Goal: Task Accomplishment & Management: Use online tool/utility

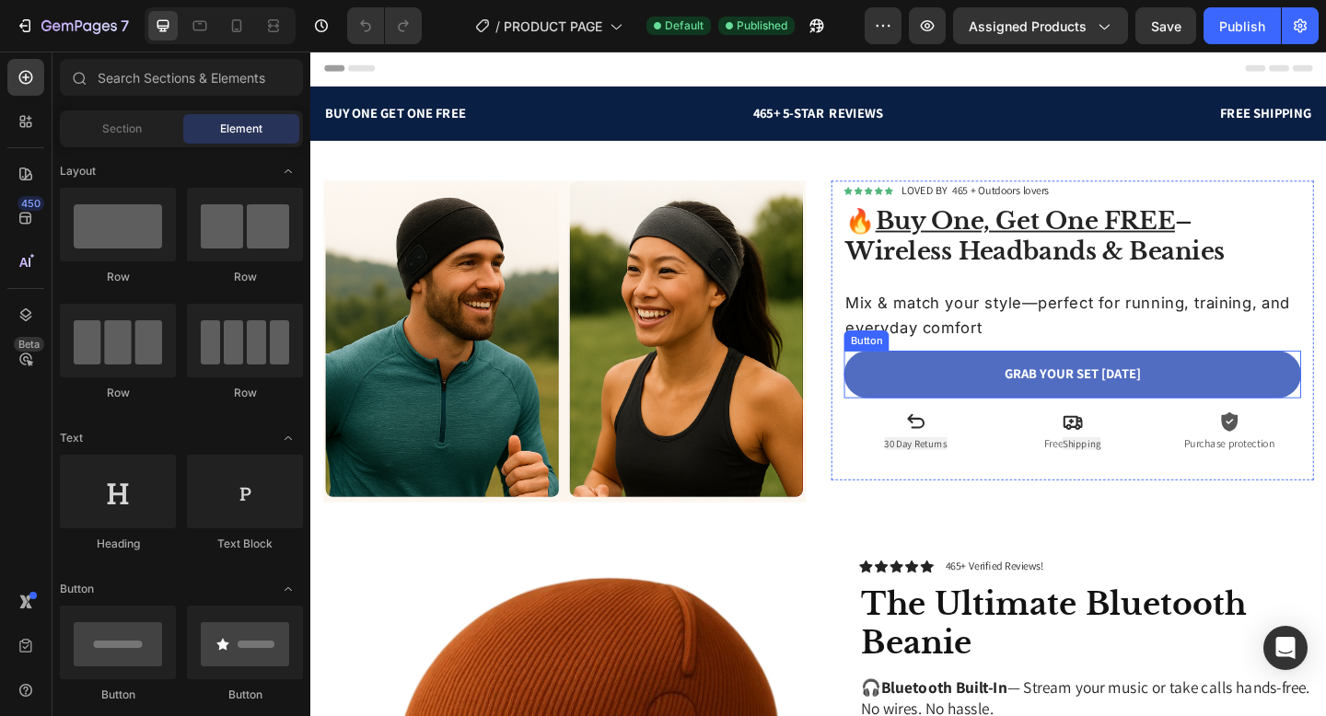
click at [993, 407] on link "GRAB YOUR SET [DATE]" at bounding box center [1139, 404] width 497 height 52
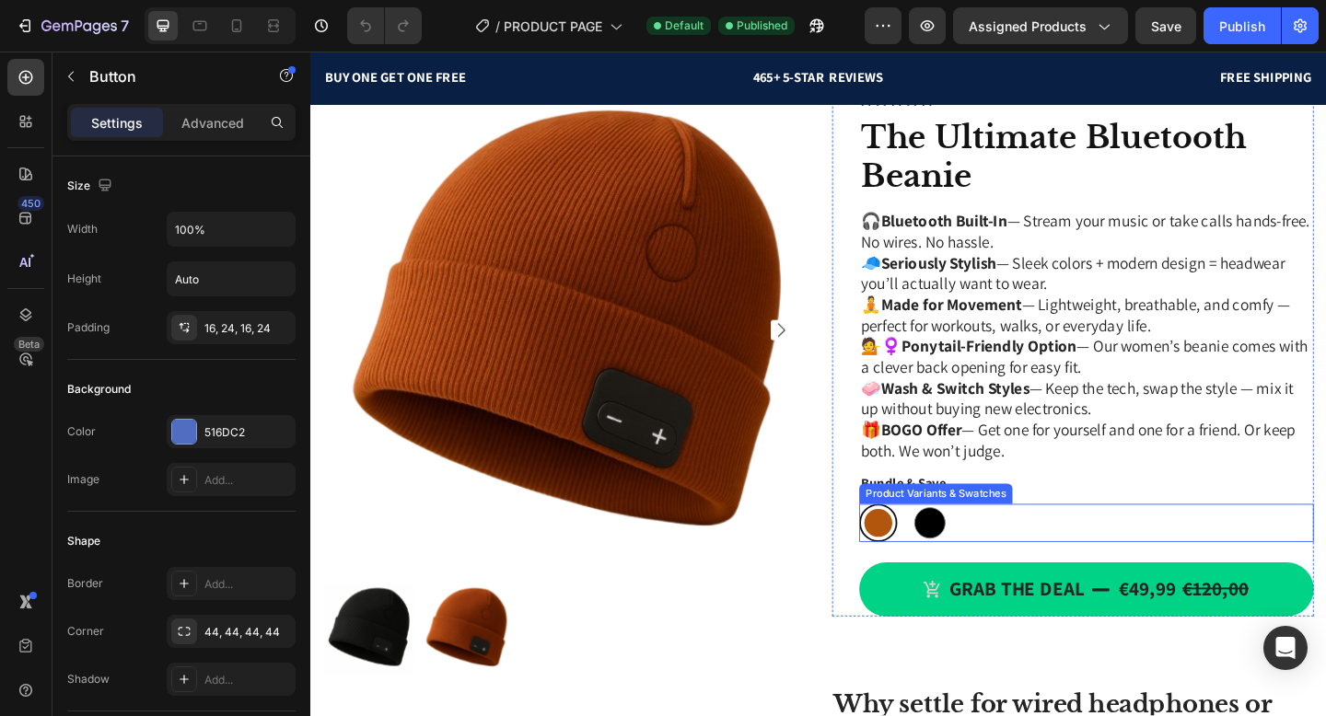
scroll to position [645, 0]
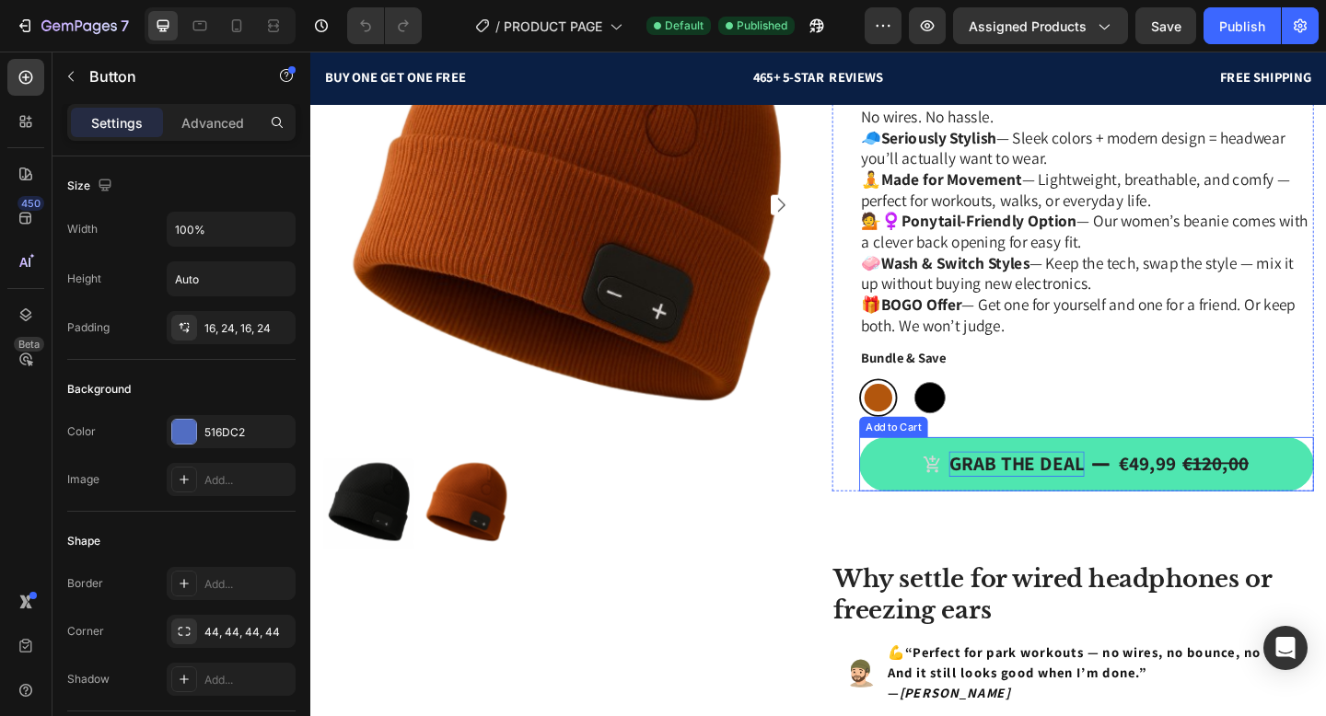
click at [1059, 487] on div "Grab the deal" at bounding box center [1078, 501] width 147 height 28
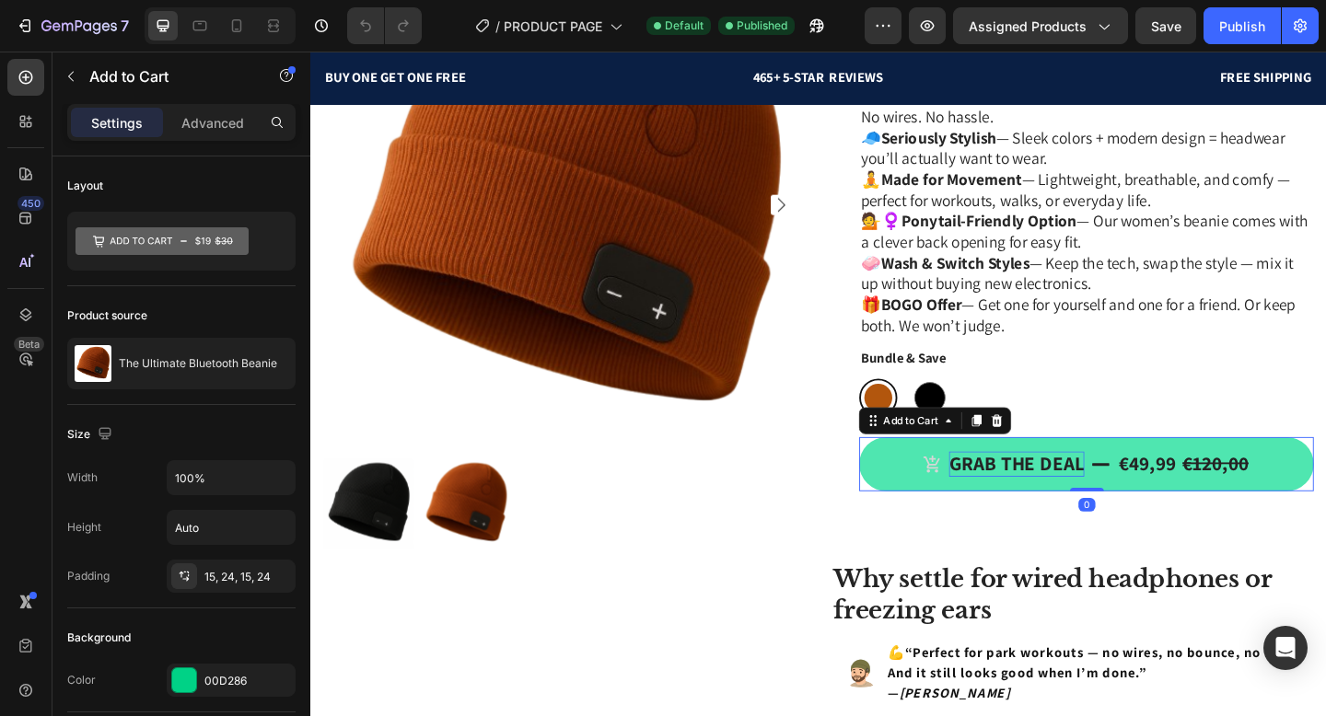
click at [1059, 487] on div "Grab the deal" at bounding box center [1078, 501] width 147 height 28
click at [1178, 510] on icon "Grab the deal" at bounding box center [1169, 501] width 21 height 21
click at [1143, 504] on p "Grab the deal" at bounding box center [1078, 501] width 147 height 28
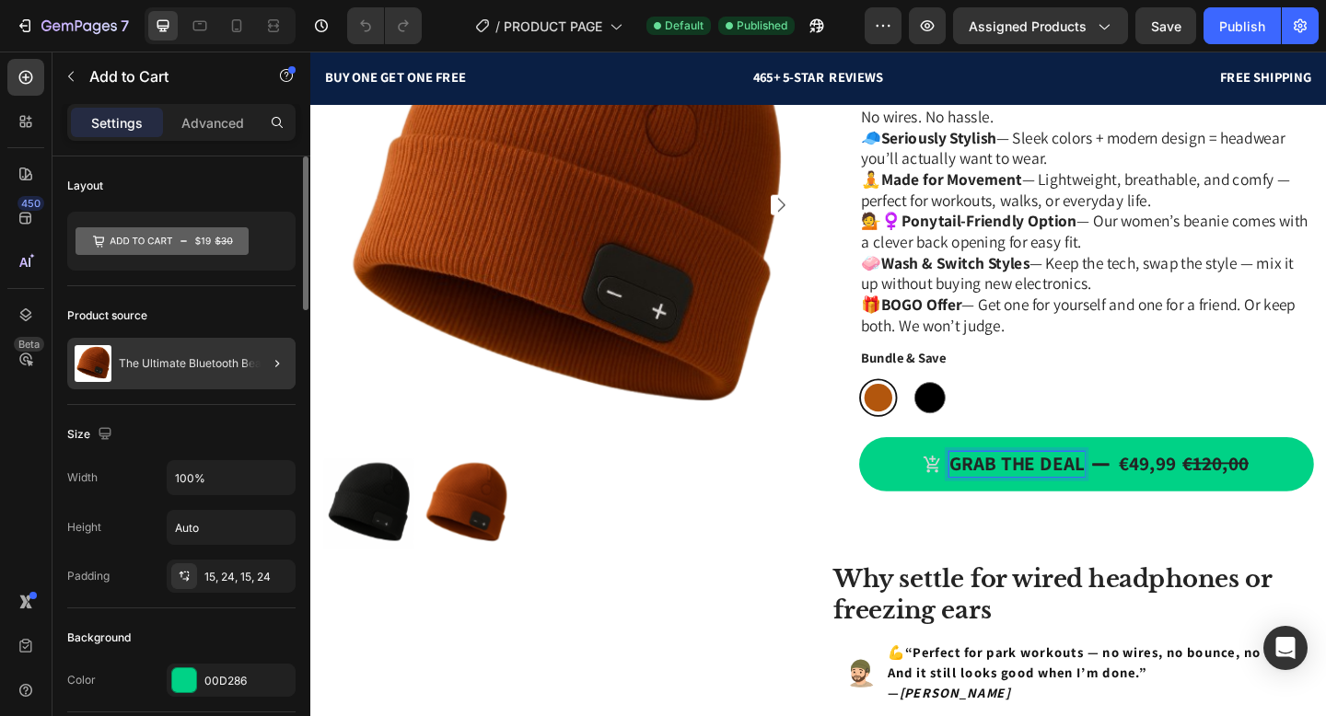
click at [244, 368] on div at bounding box center [270, 364] width 52 height 52
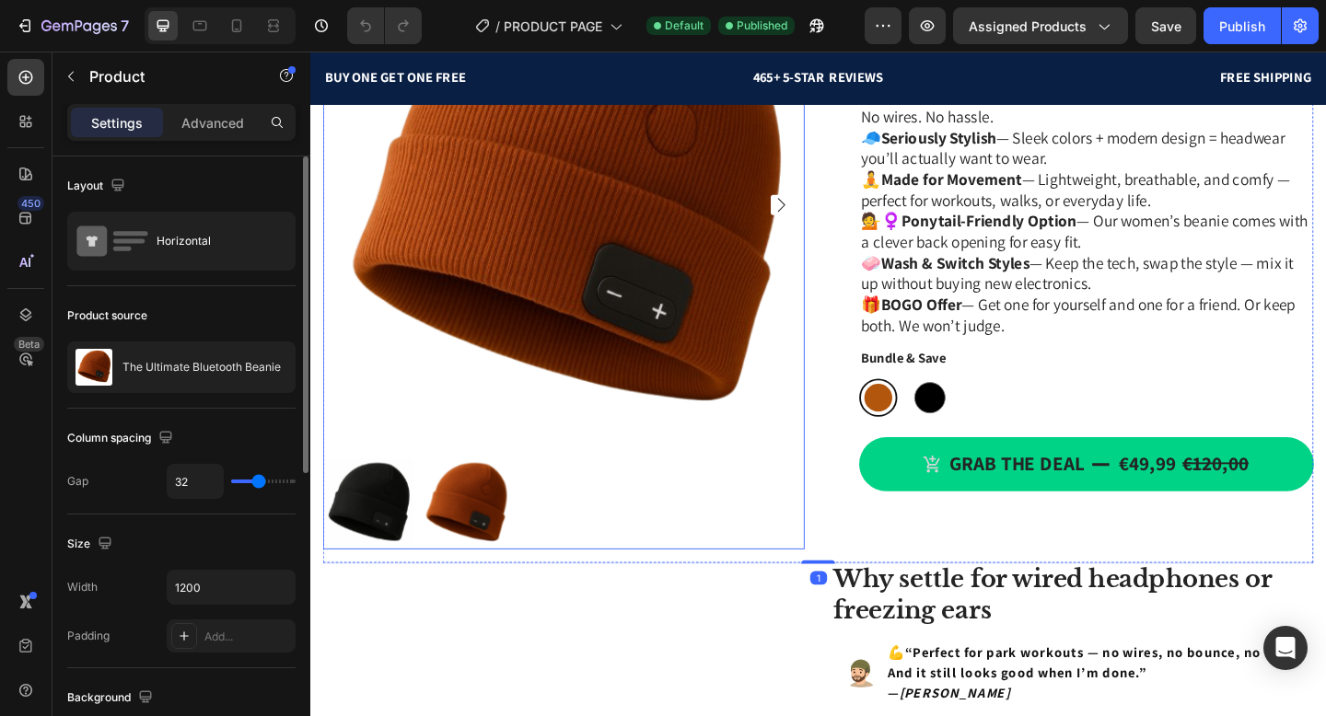
scroll to position [650, 0]
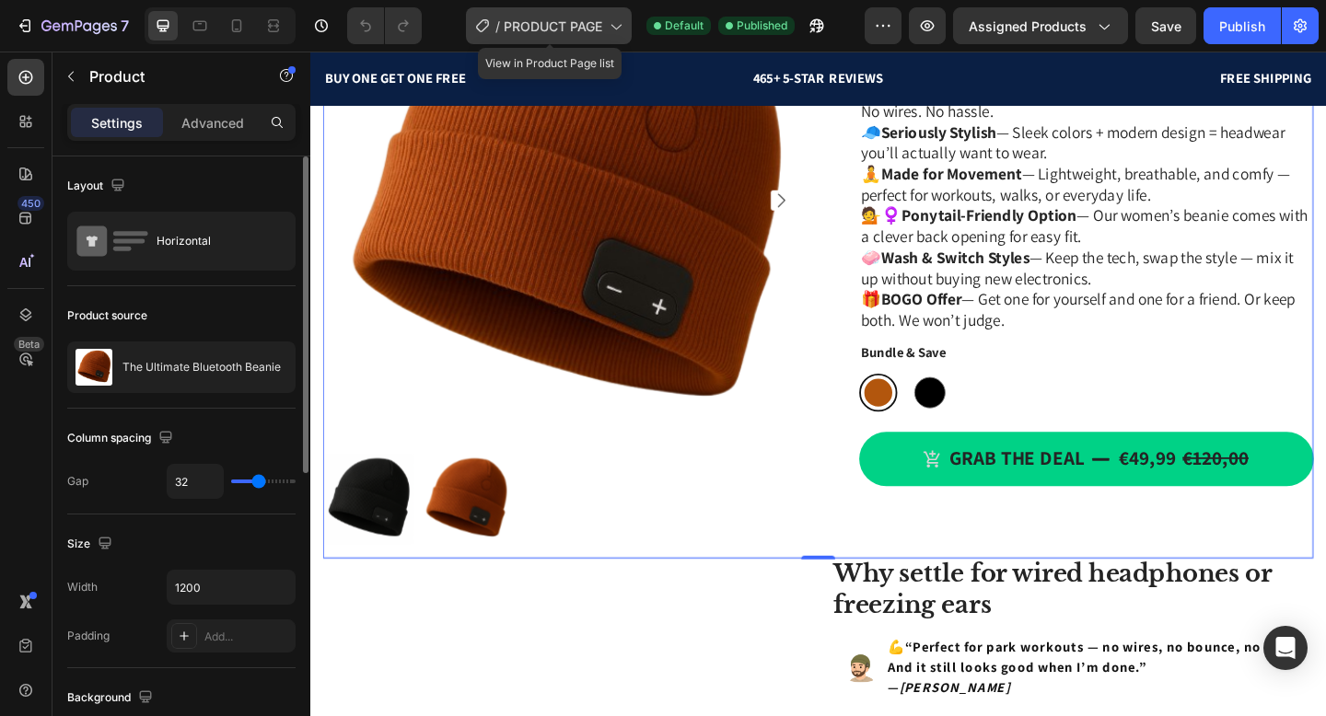
click at [579, 33] on span "PRODUCT PAGE" at bounding box center [553, 26] width 99 height 19
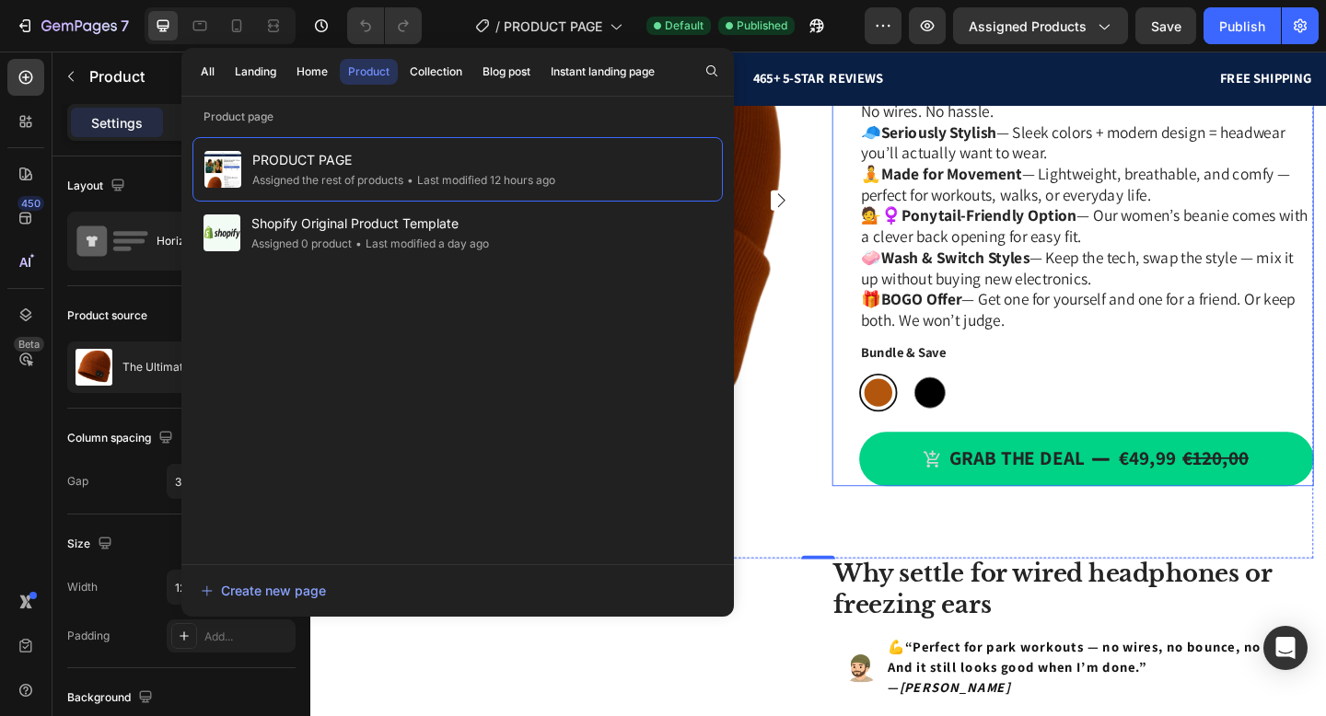
click at [899, 271] on div "Icon Icon Icon Icon Icon Icon List 465+ Verified Reviews! Text Block Row The Ul…" at bounding box center [1140, 238] width 524 height 574
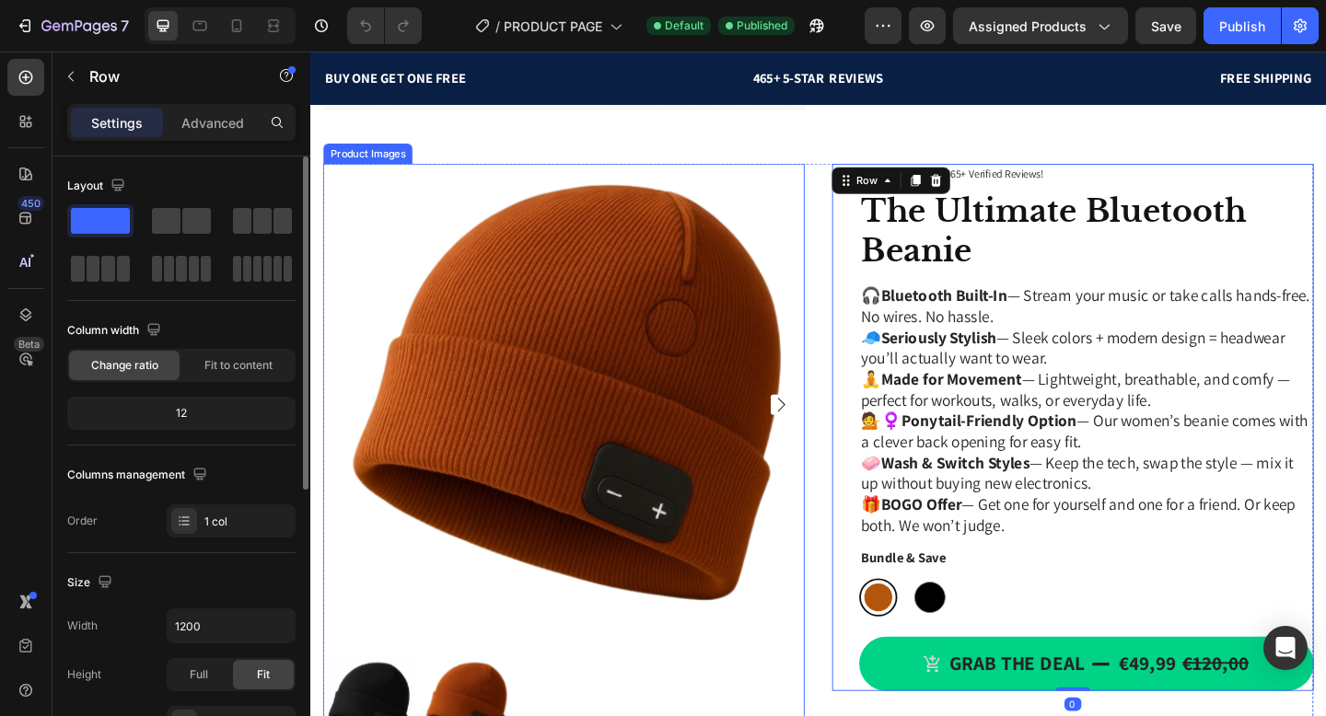
scroll to position [386, 0]
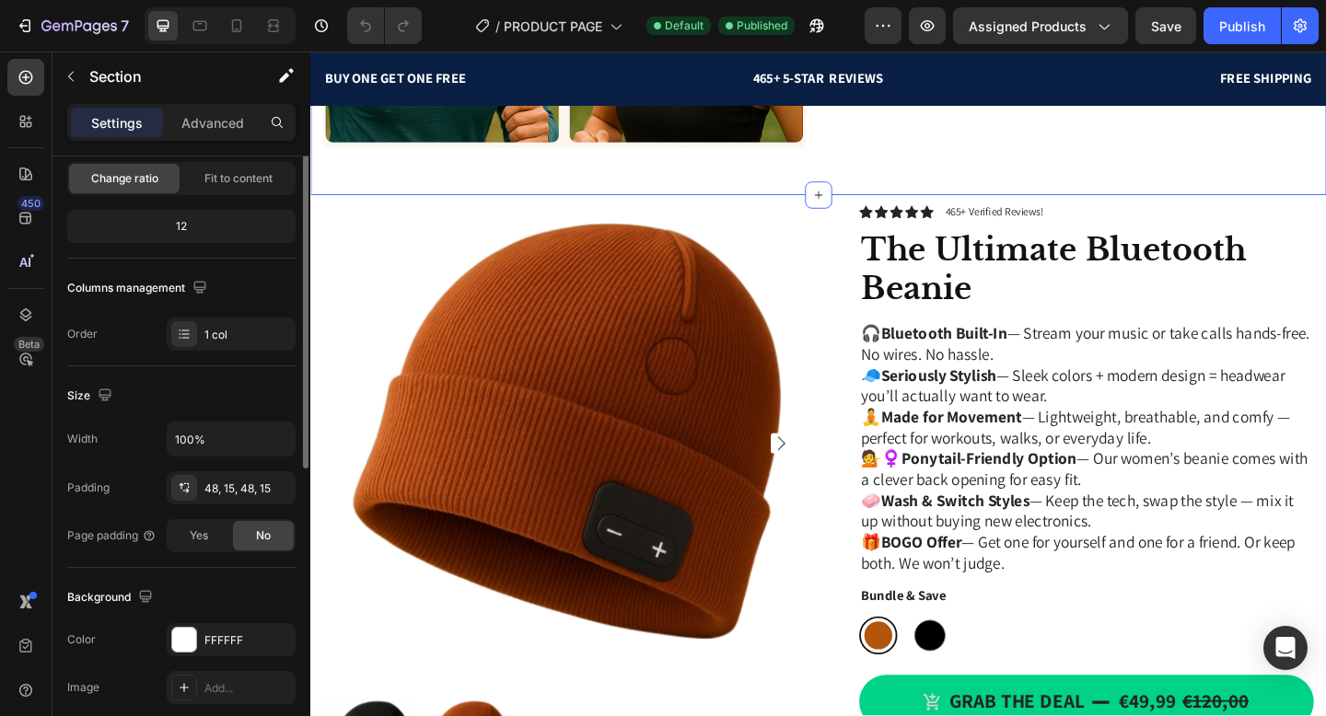
scroll to position [511, 0]
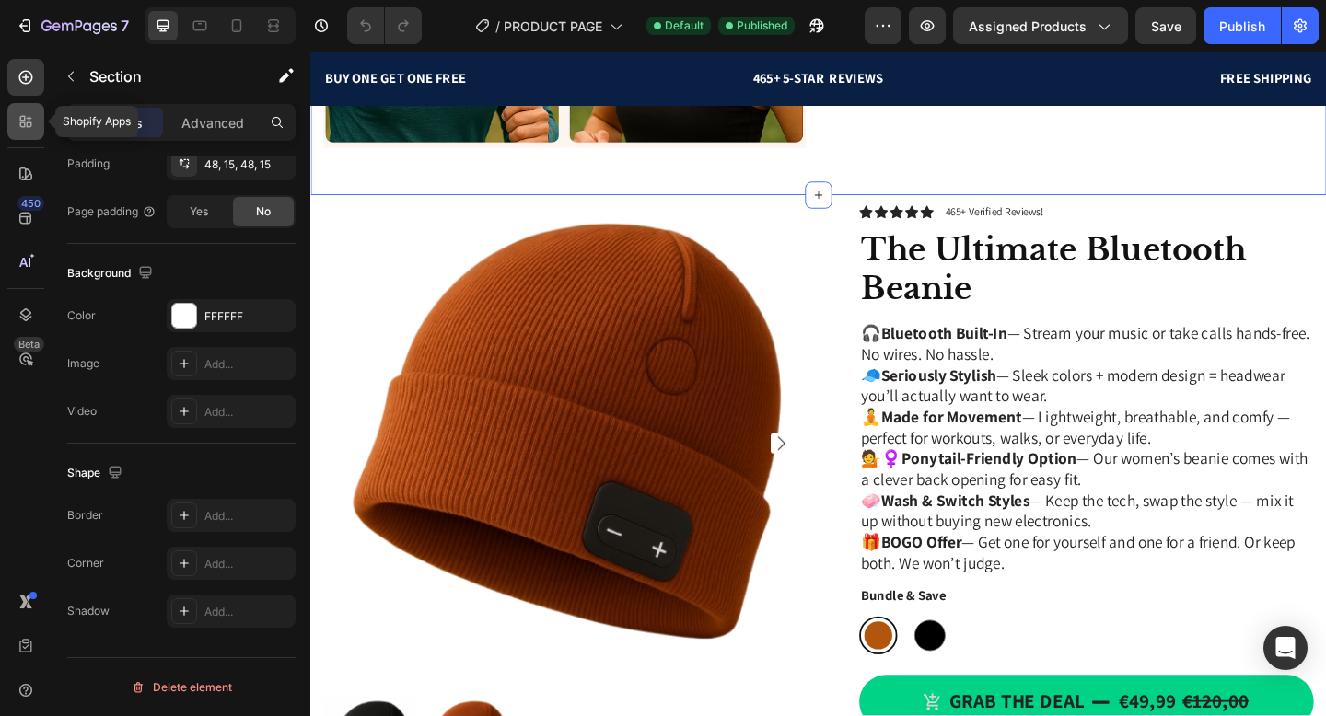
click at [34, 133] on div at bounding box center [25, 121] width 37 height 37
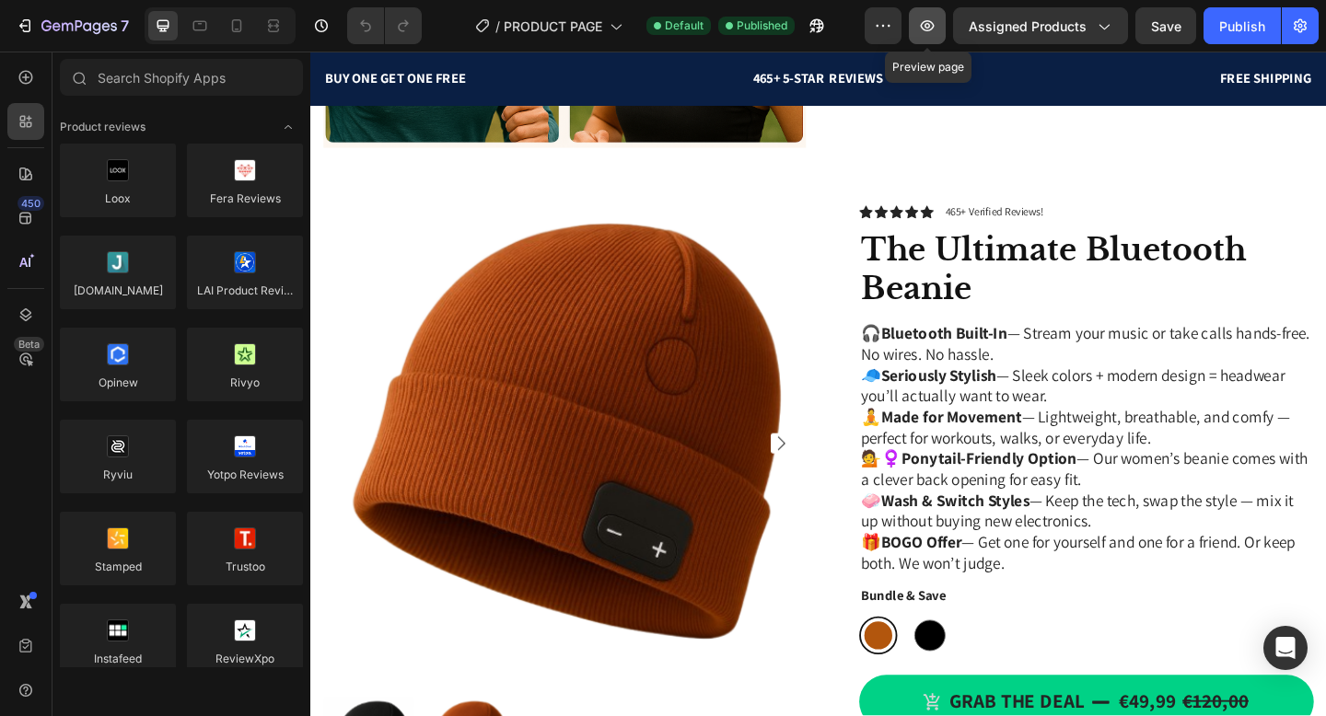
click at [930, 35] on button "button" at bounding box center [927, 25] width 37 height 37
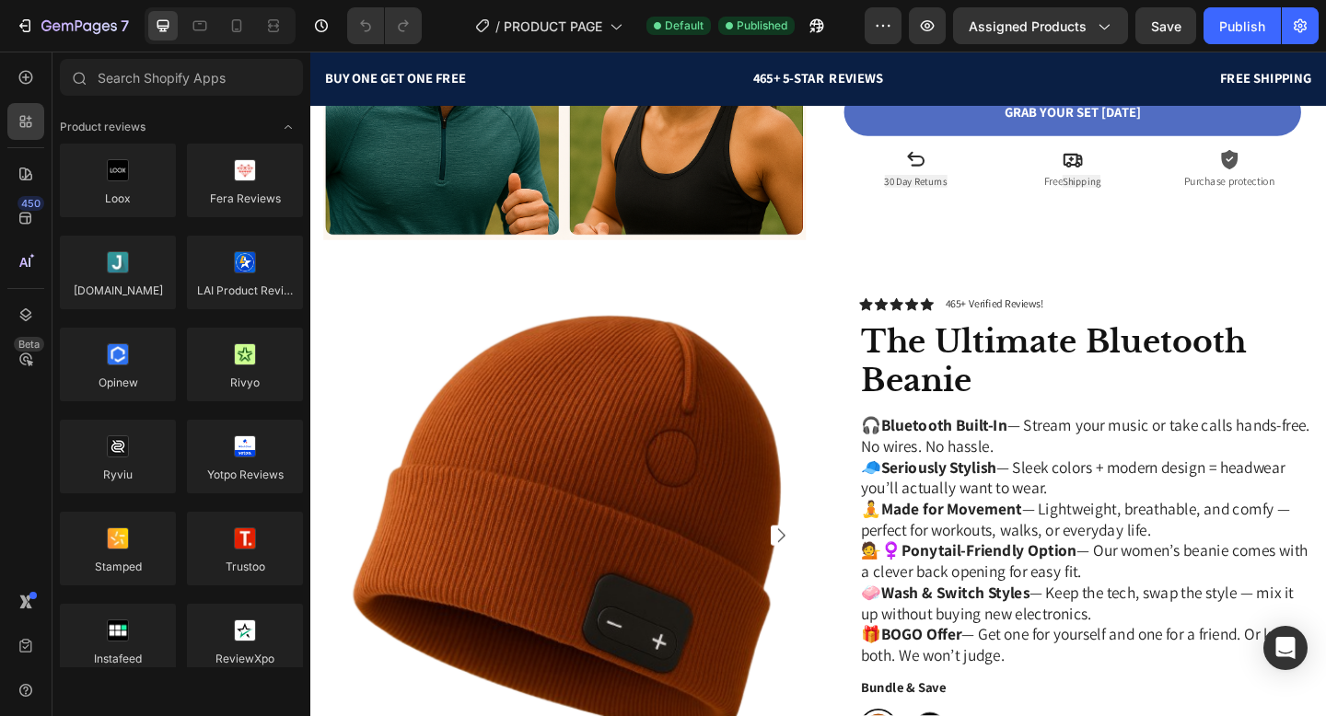
scroll to position [667, 0]
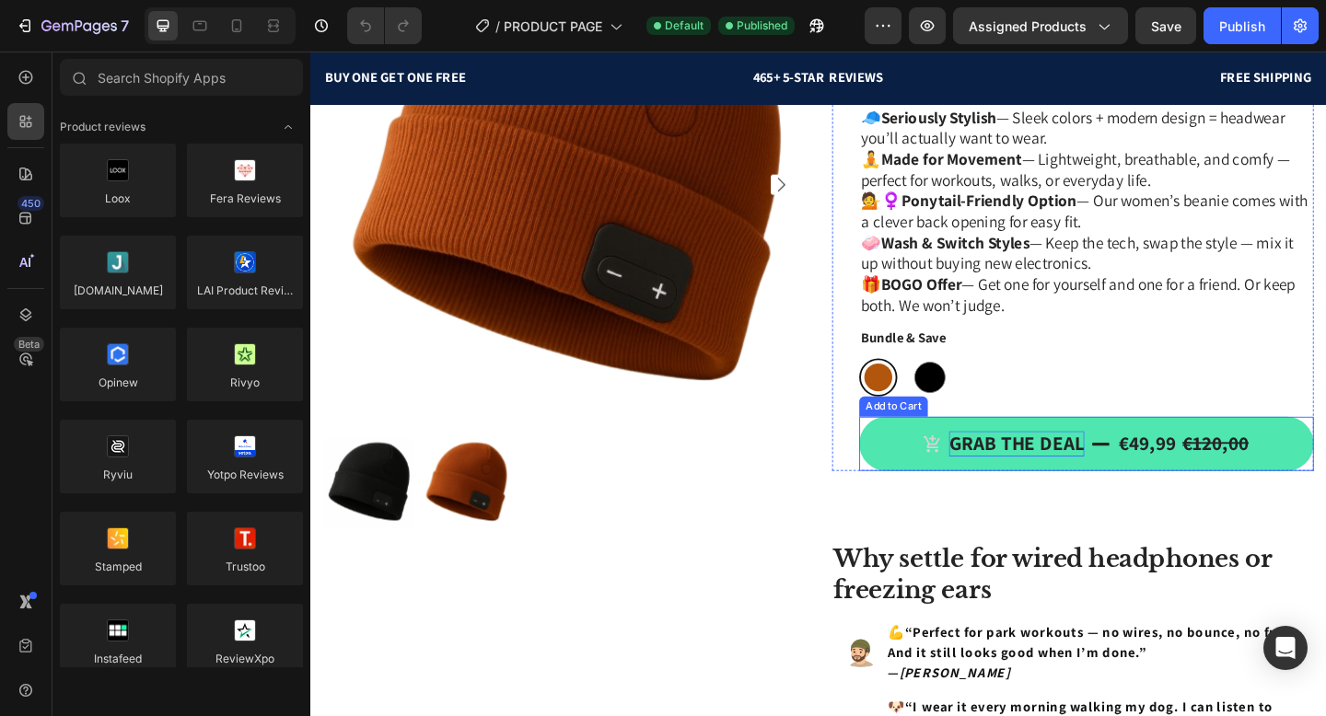
click at [1077, 475] on p "Grab the deal" at bounding box center [1078, 479] width 147 height 28
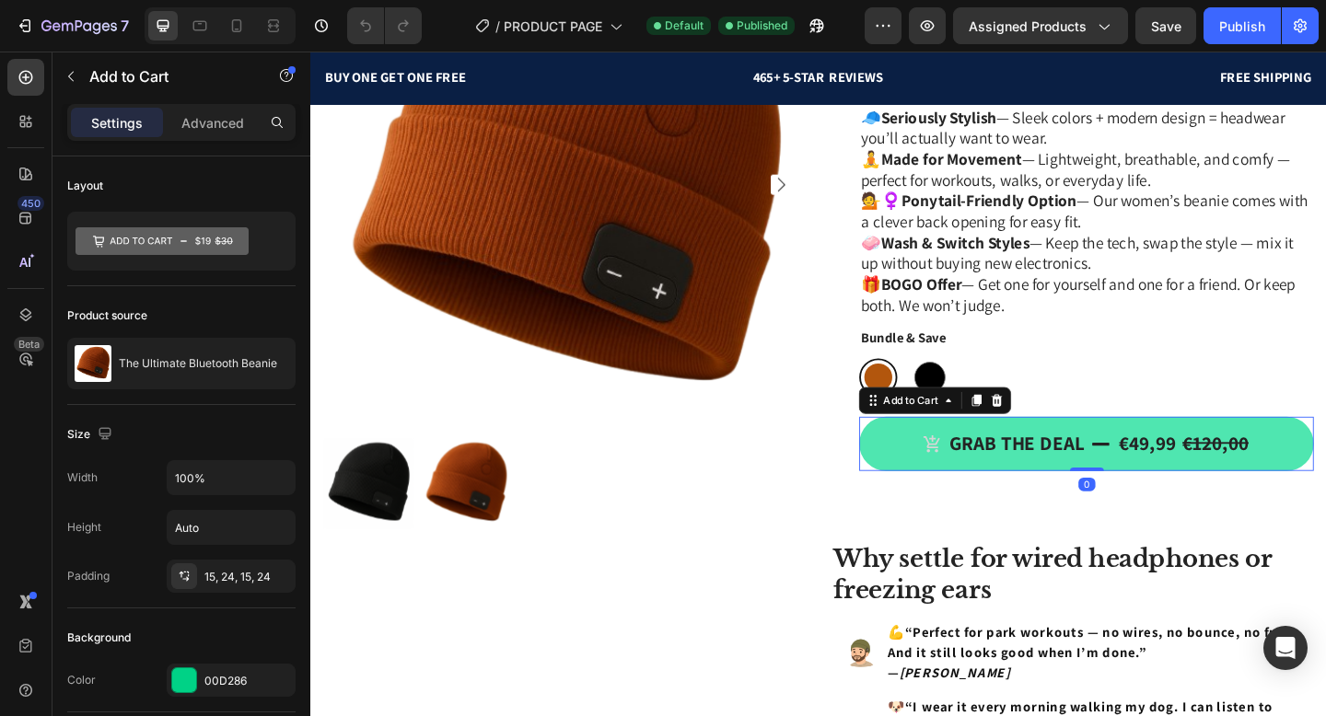
click at [1010, 463] on button "Grab the deal €49,99 €120,00" at bounding box center [1154, 478] width 495 height 59
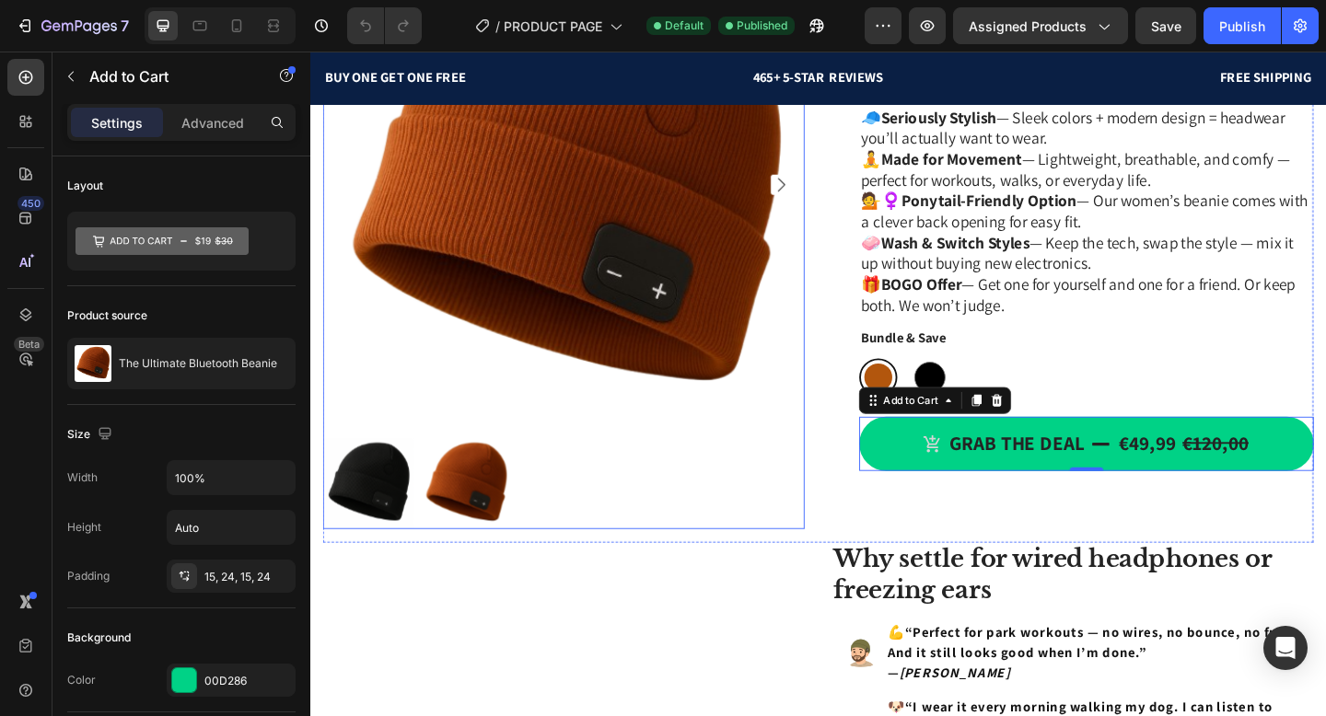
scroll to position [90, 0]
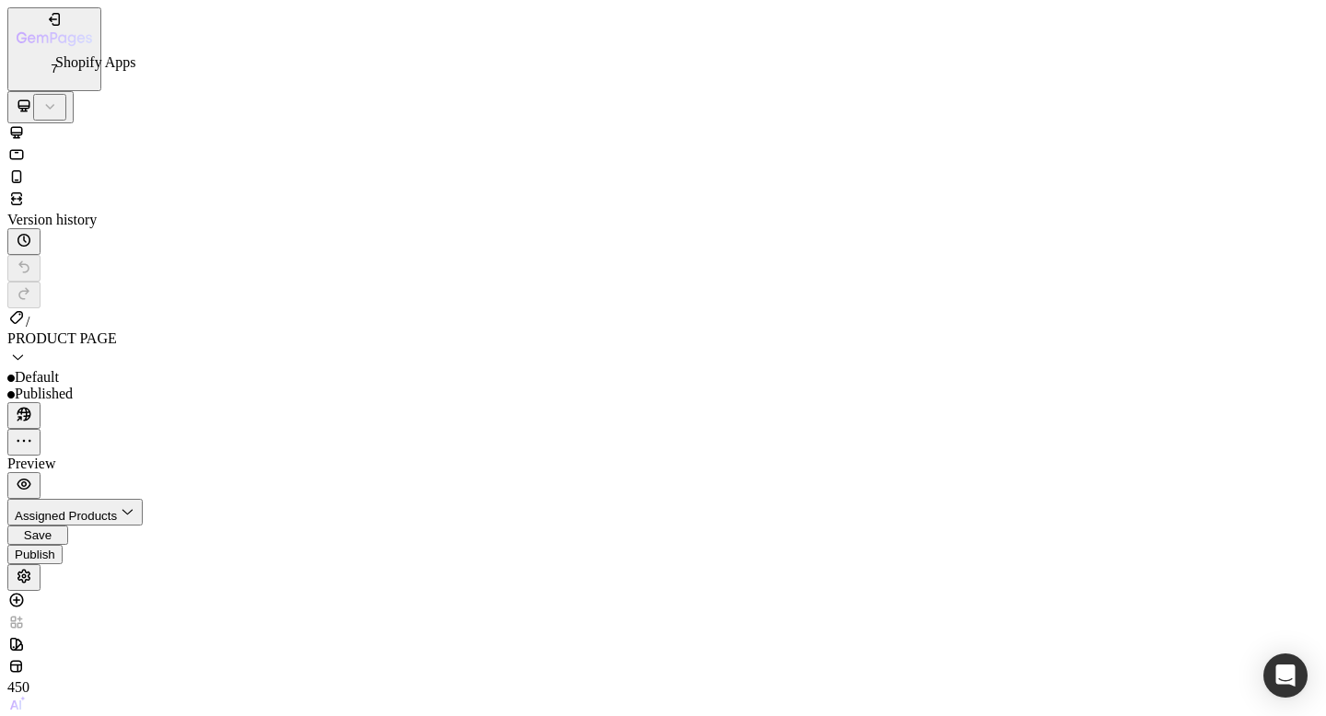
click at [18, 613] on div at bounding box center [25, 624] width 37 height 22
type input "fas"
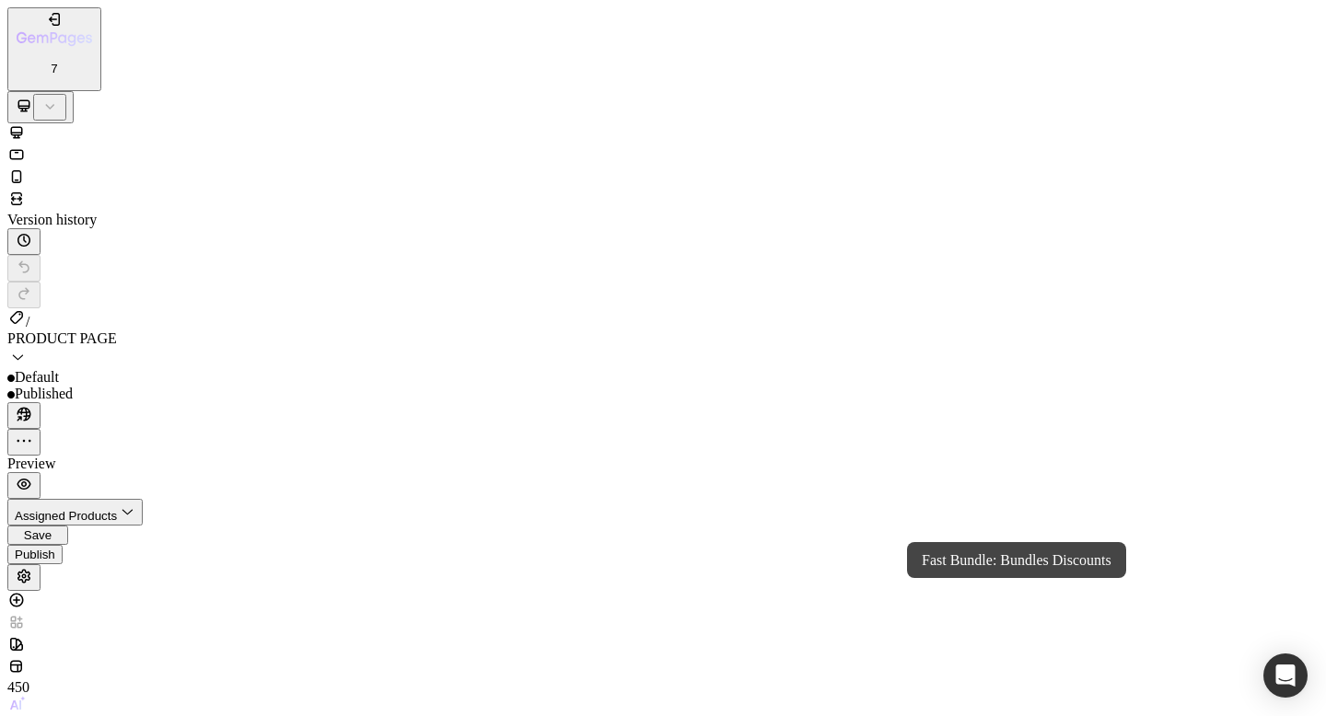
drag, startPoint x: 197, startPoint y: 1901, endPoint x: 709, endPoint y: 2267, distance: 629.7
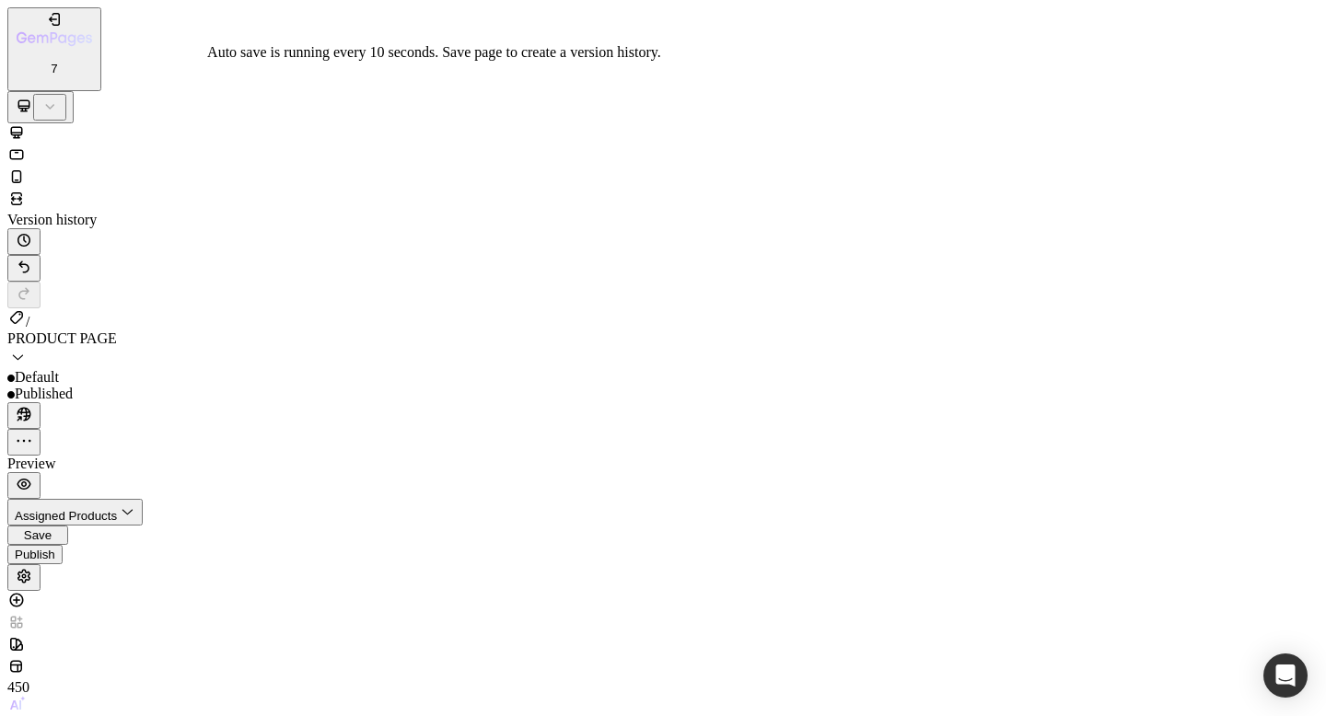
click at [68, 526] on button "Save" at bounding box center [37, 535] width 61 height 19
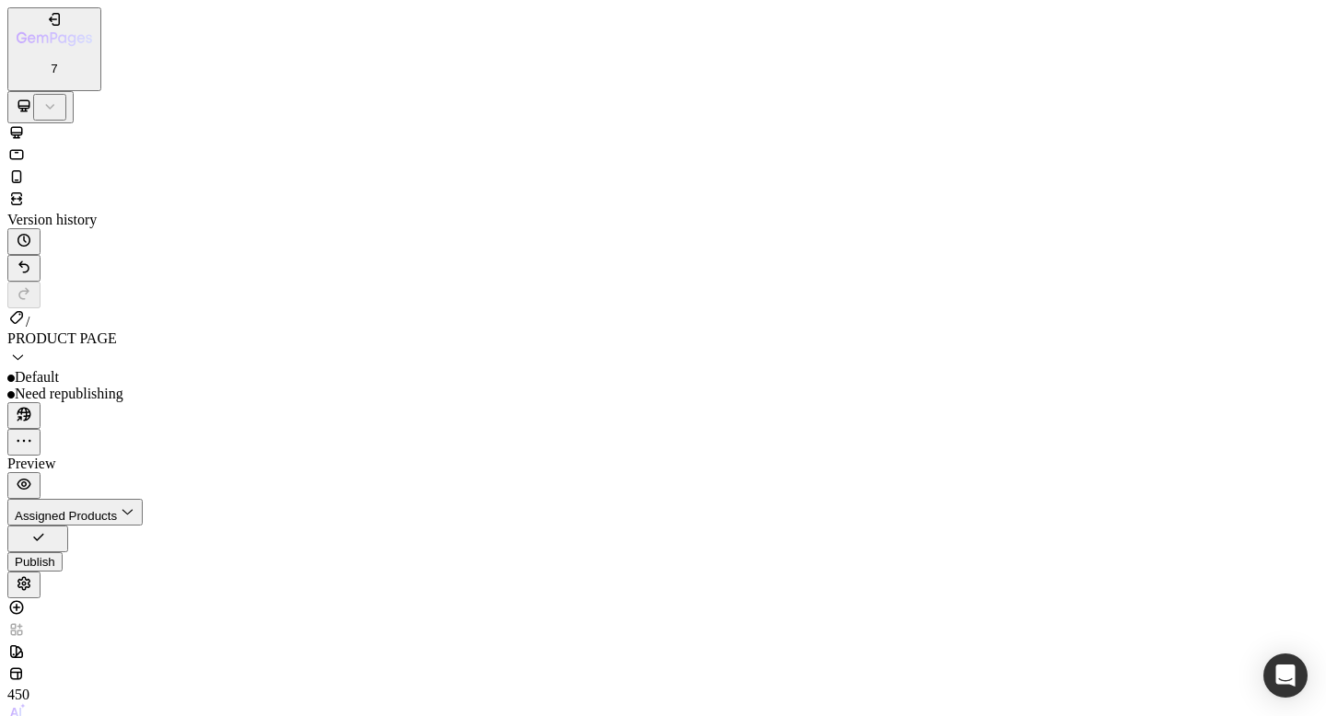
click at [55, 555] on div "Publish" at bounding box center [35, 562] width 41 height 14
click at [33, 475] on icon "button" at bounding box center [24, 484] width 18 height 18
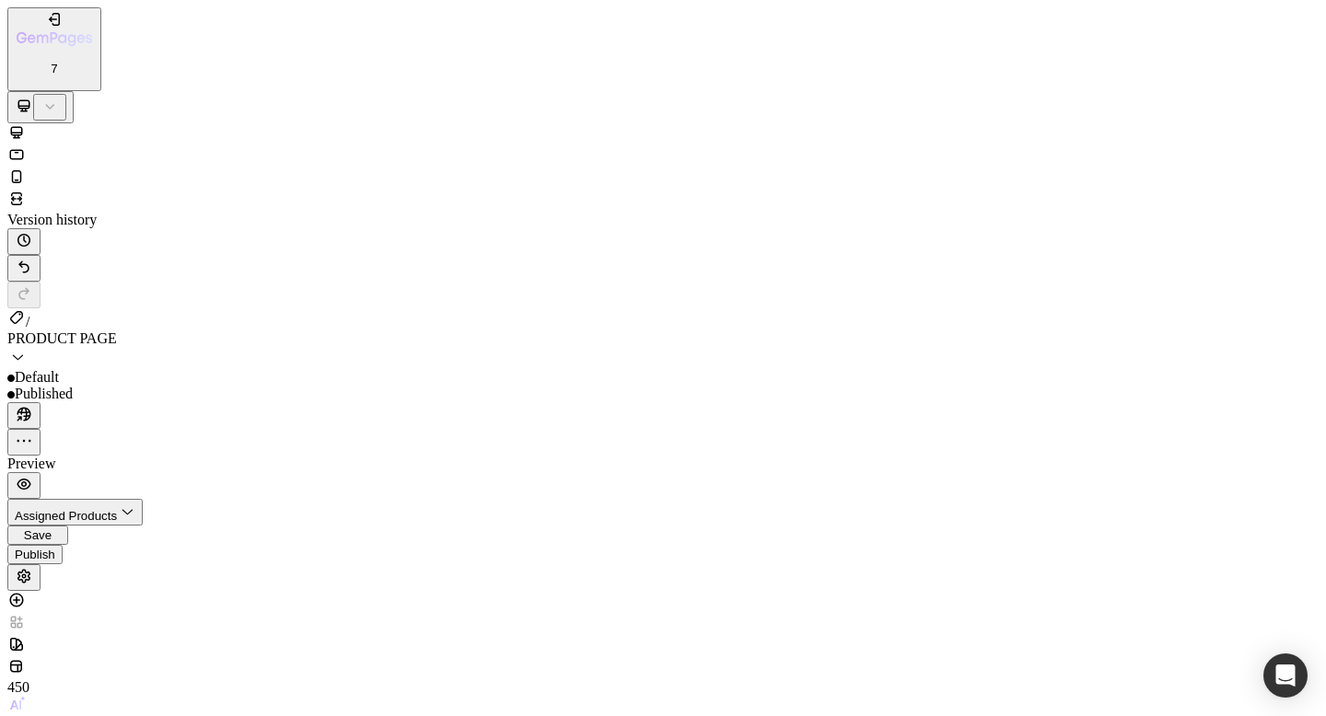
click at [52, 529] on span "Save" at bounding box center [38, 536] width 28 height 14
click at [55, 555] on div "Publish" at bounding box center [35, 562] width 41 height 14
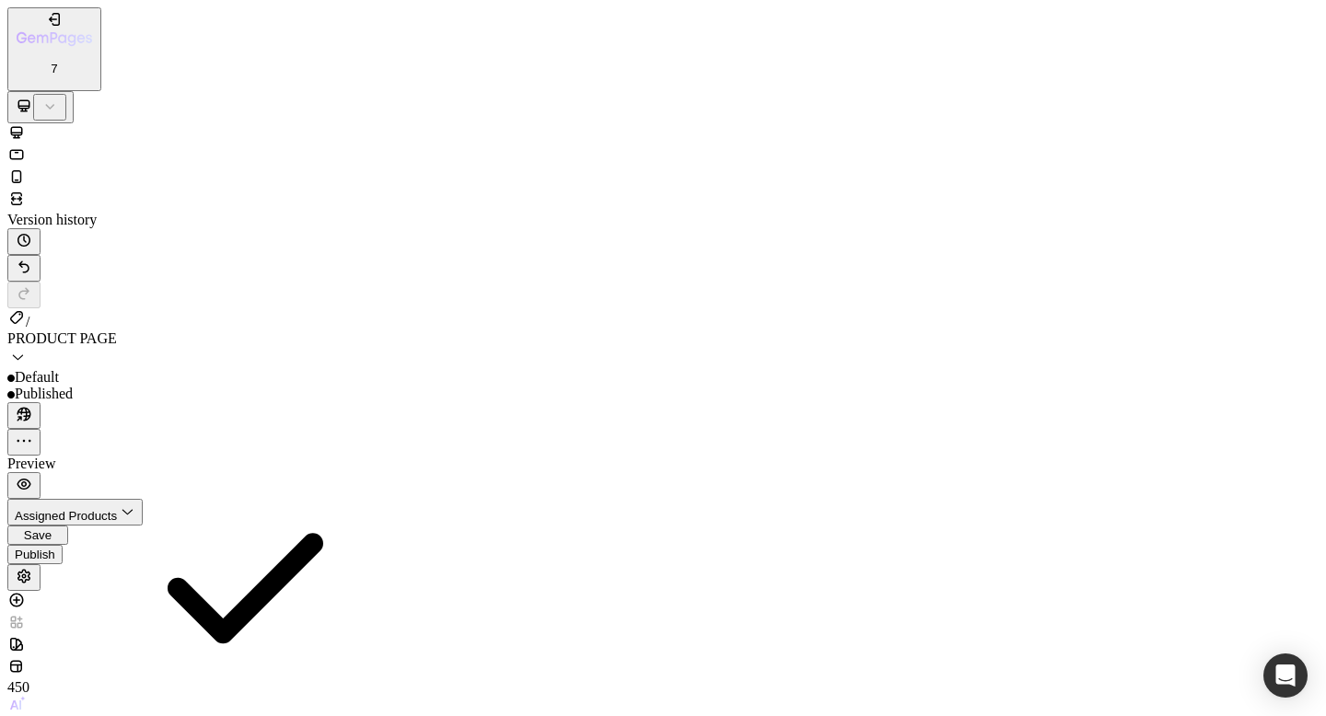
click at [41, 472] on button "button" at bounding box center [23, 485] width 33 height 27
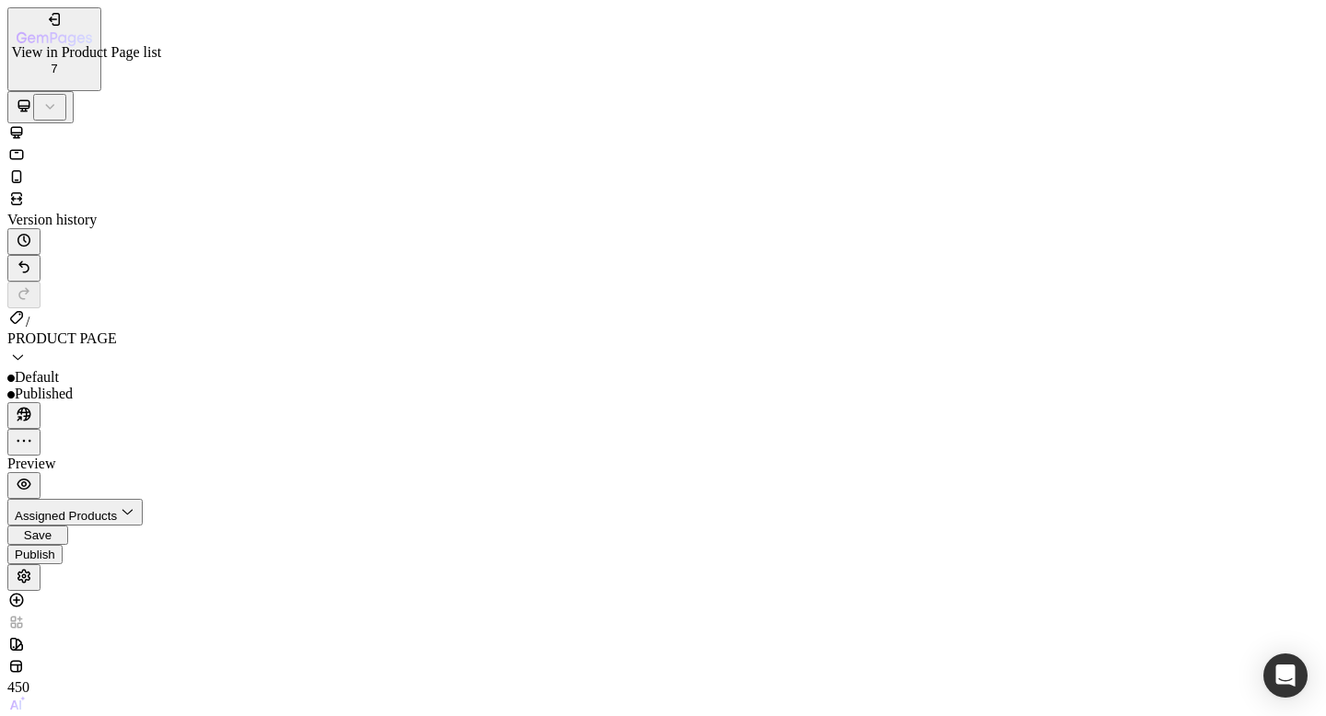
click at [117, 331] on span "PRODUCT PAGE" at bounding box center [62, 339] width 110 height 16
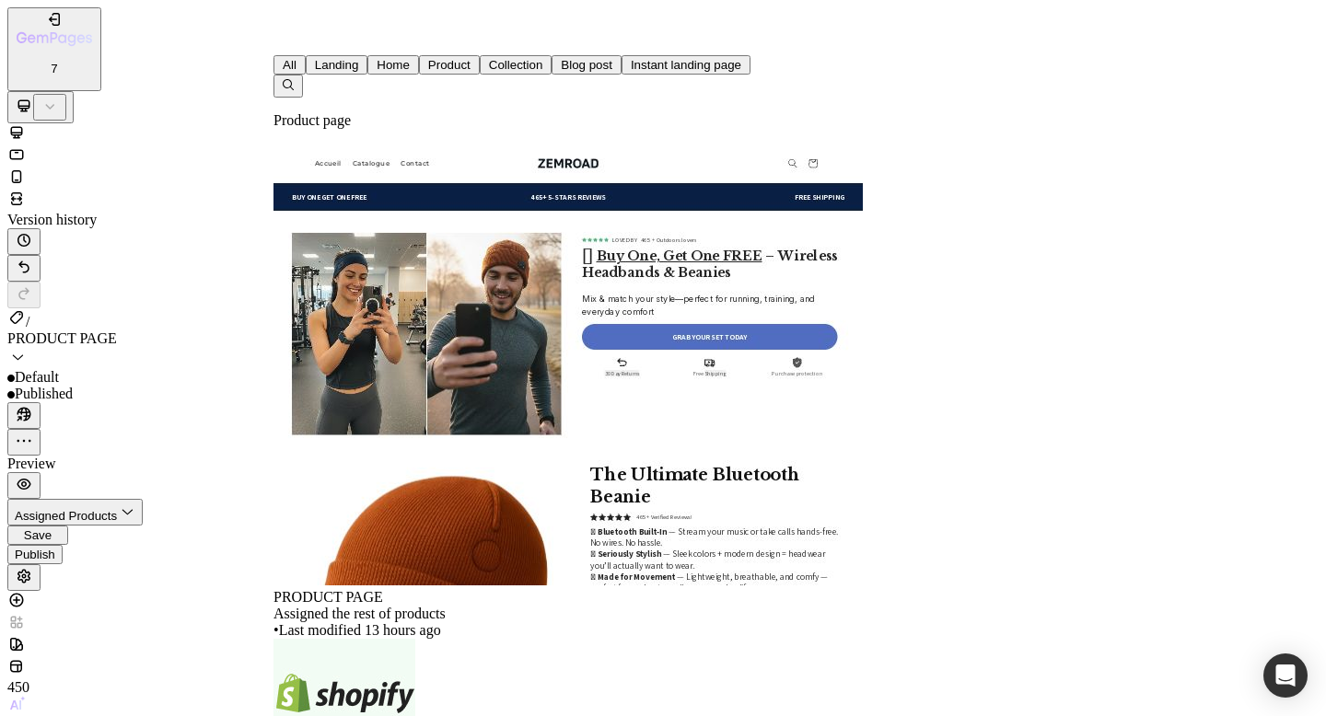
click at [377, 72] on div "Home" at bounding box center [393, 65] width 33 height 14
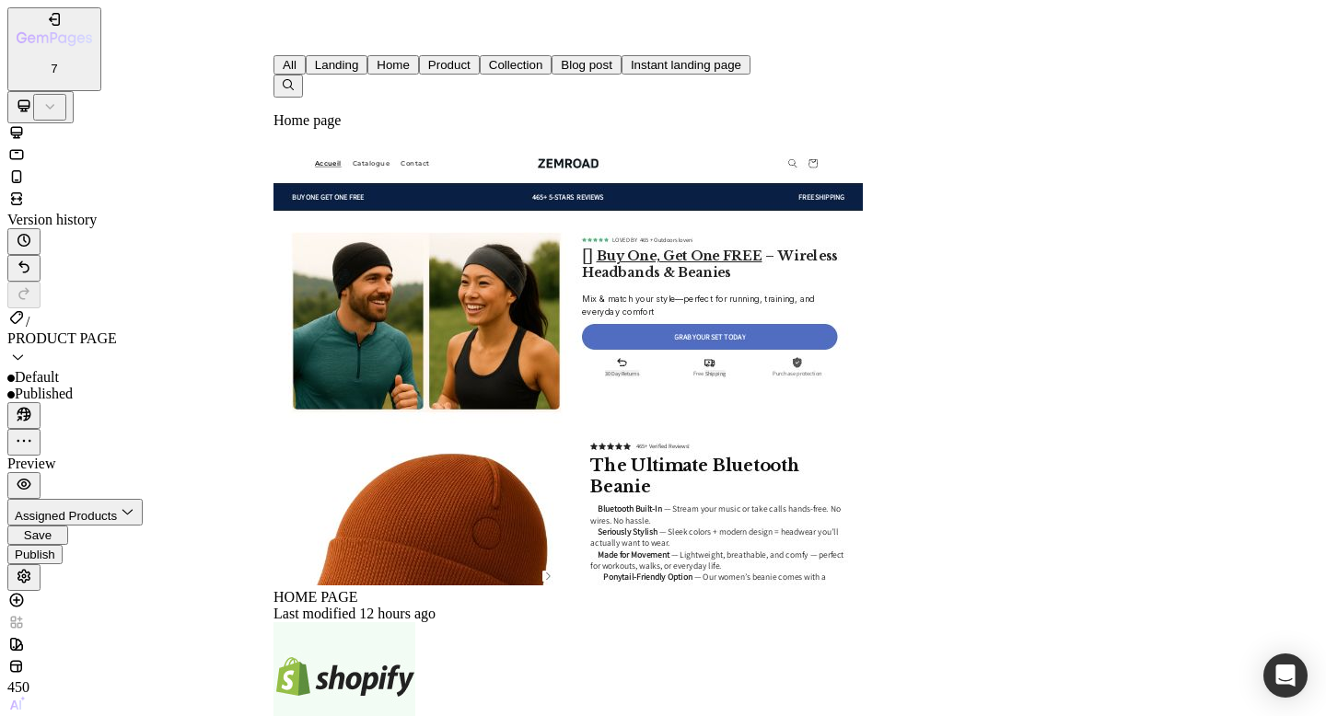
click at [476, 623] on div "HOME PAGE Last modified 12 hours ago" at bounding box center [568, 697] width 589 height 148
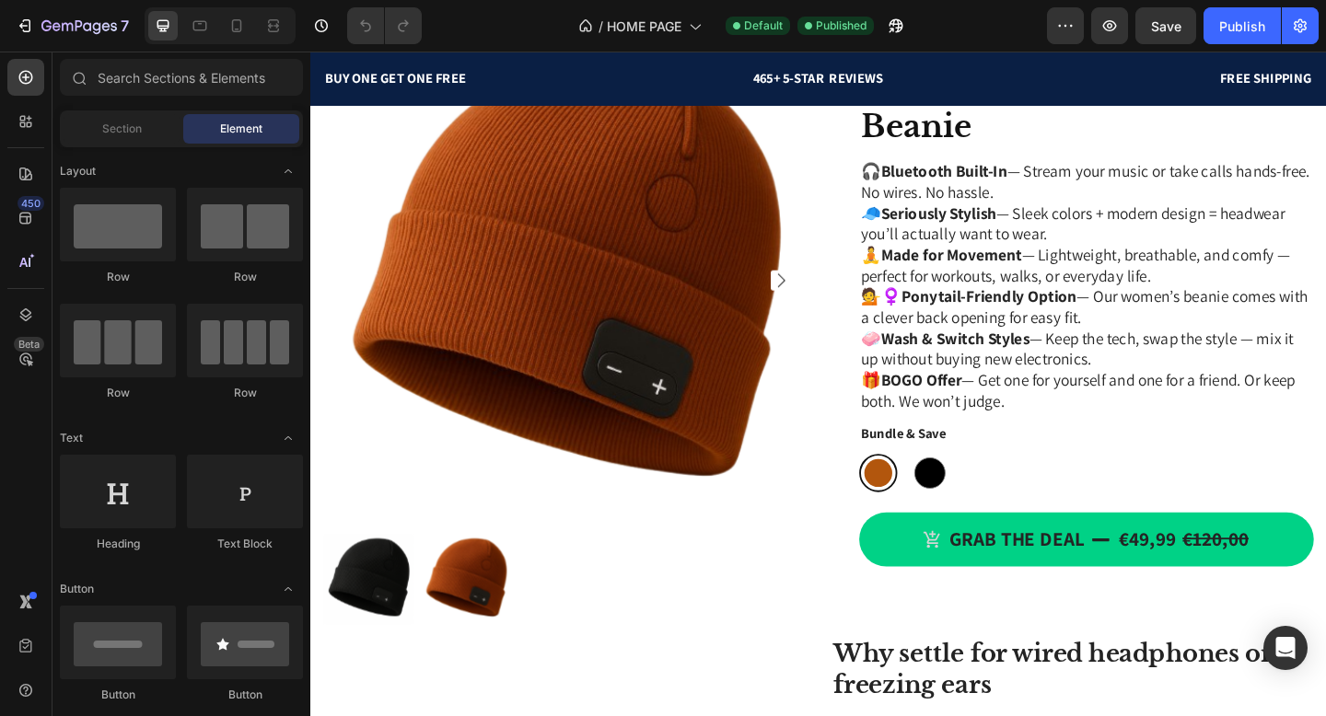
scroll to position [805, 0]
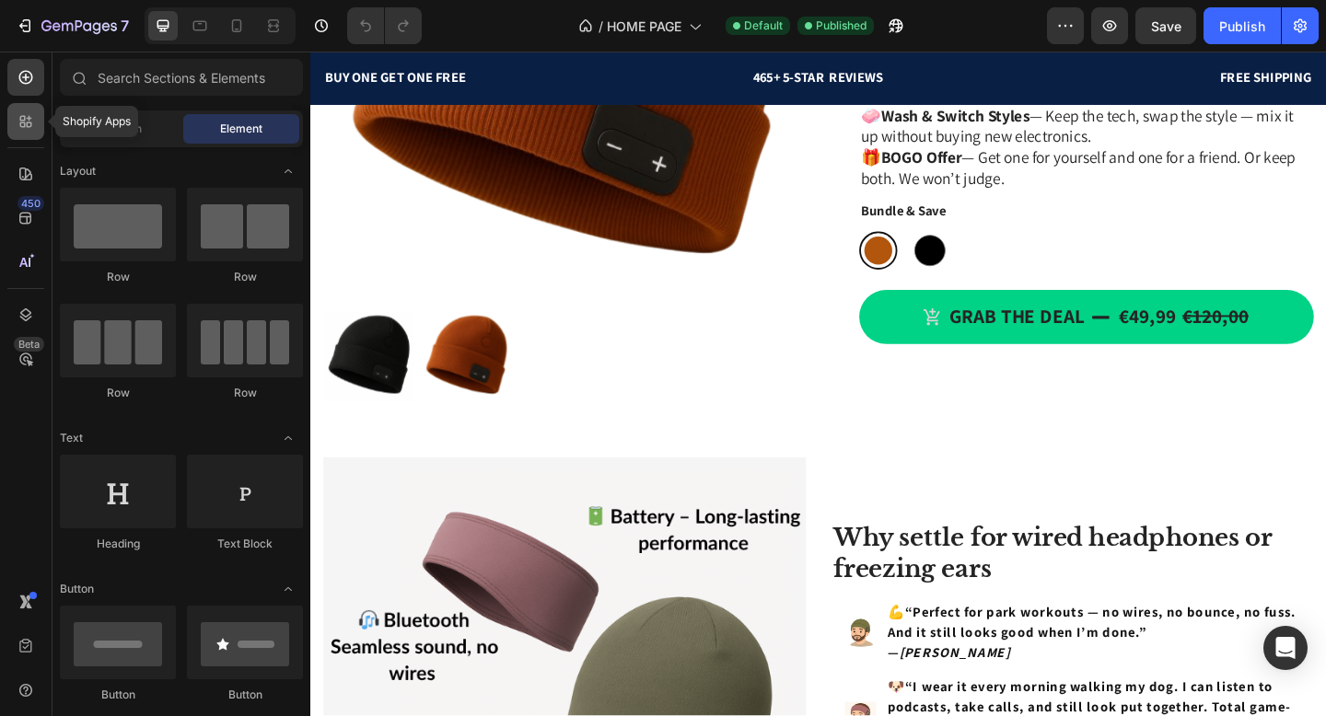
click at [19, 134] on div at bounding box center [25, 121] width 37 height 37
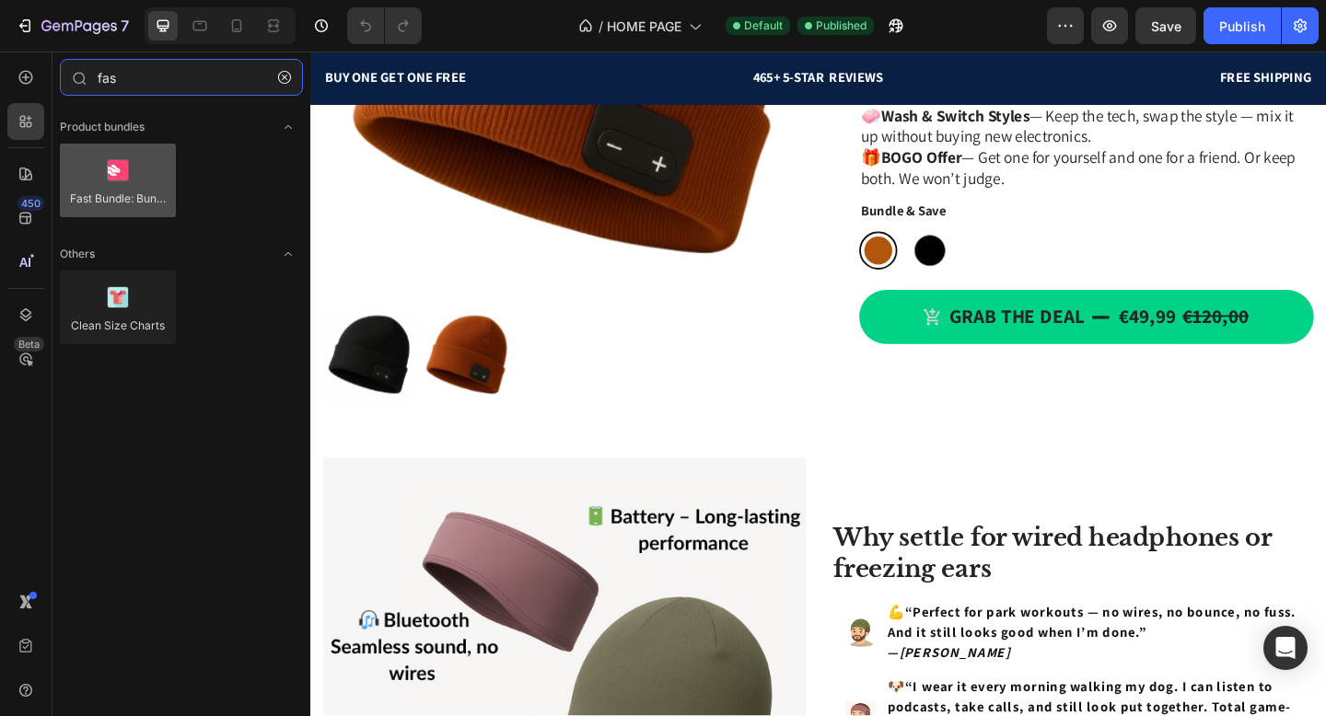
type input "fas"
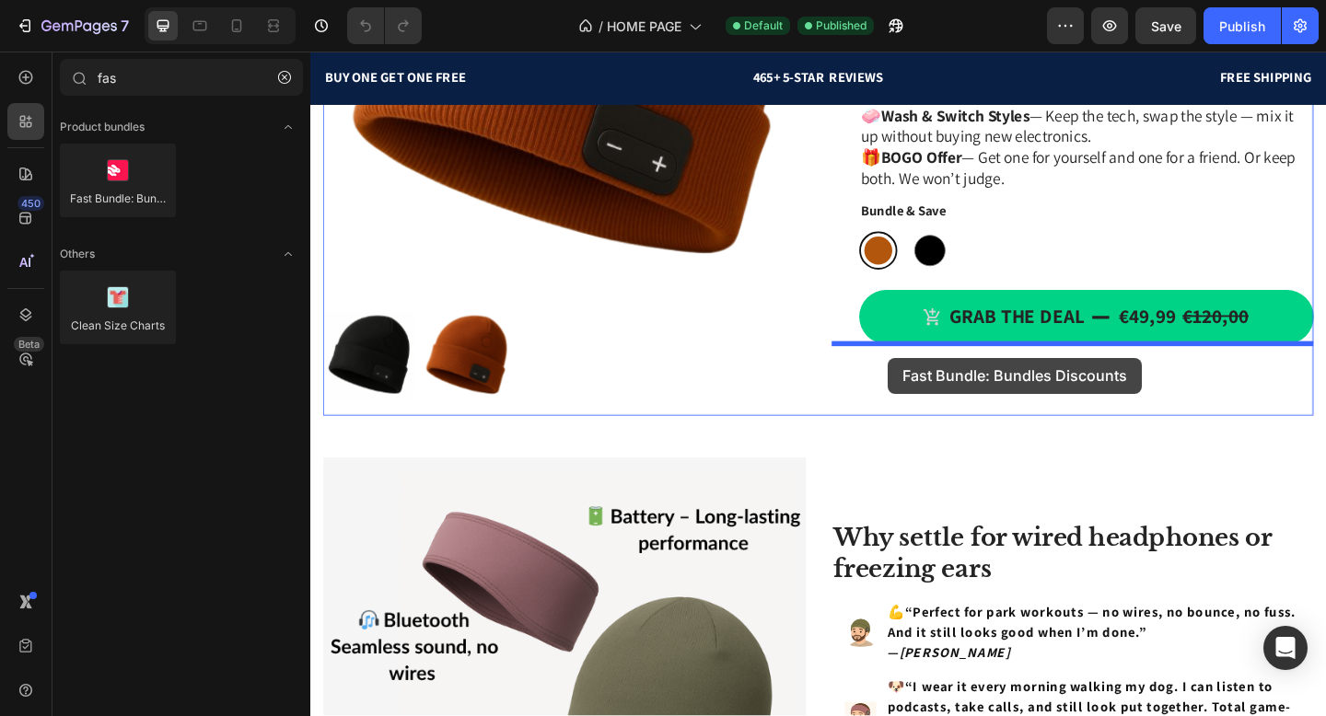
drag, startPoint x: 449, startPoint y: 220, endPoint x: 938, endPoint y: 385, distance: 516.0
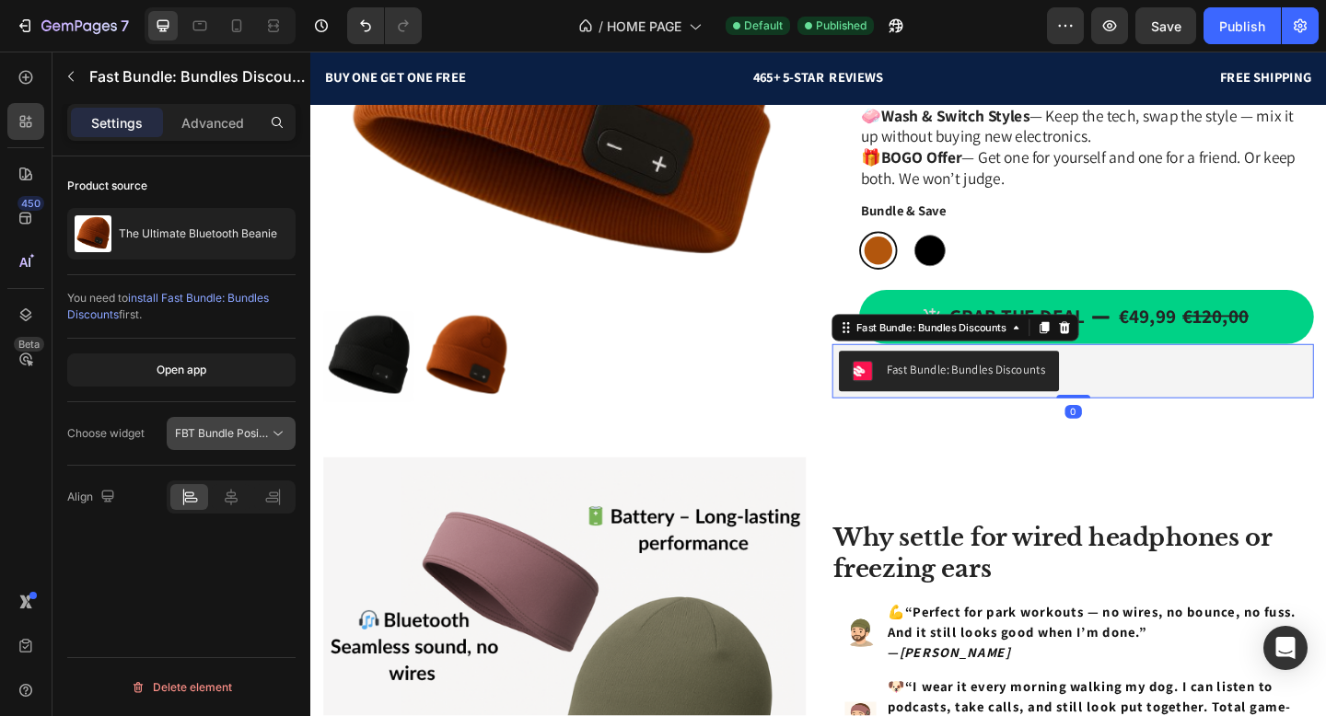
click at [244, 429] on span "FBT Bundle Position" at bounding box center [226, 433] width 103 height 14
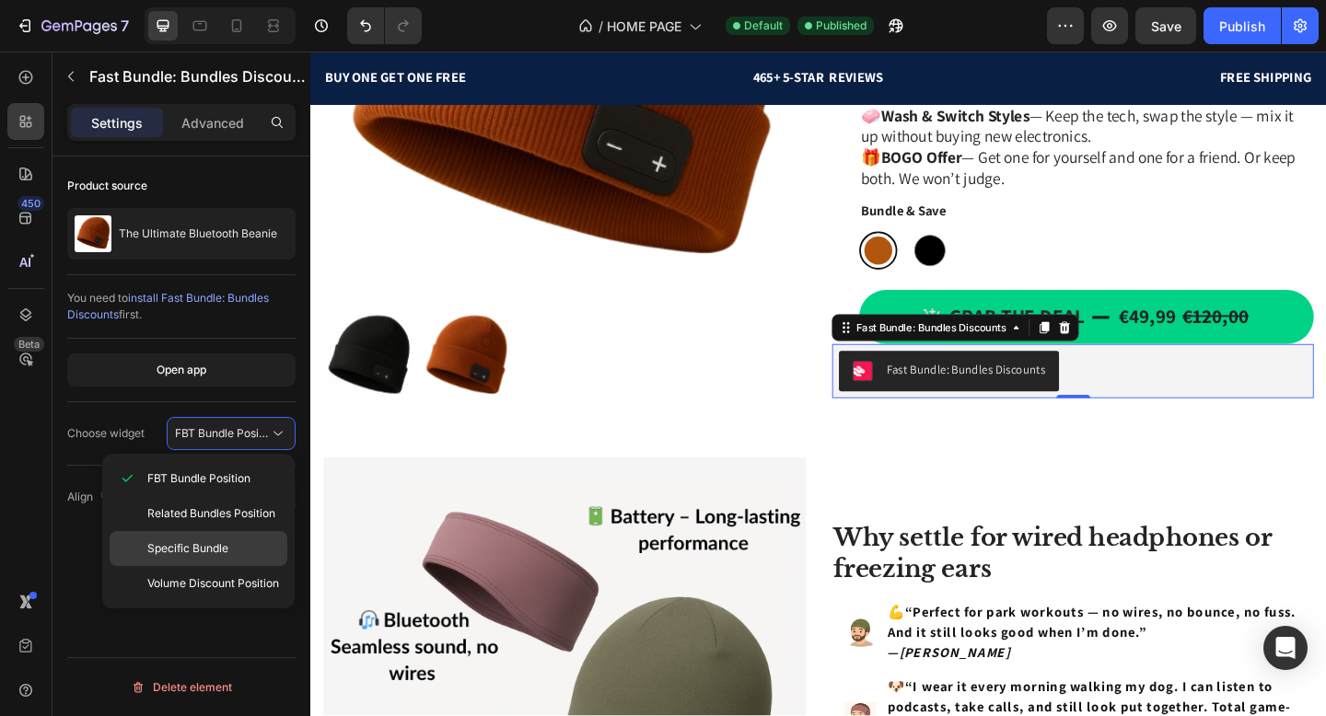
click at [218, 547] on span "Specific Bundle" at bounding box center [187, 549] width 81 height 17
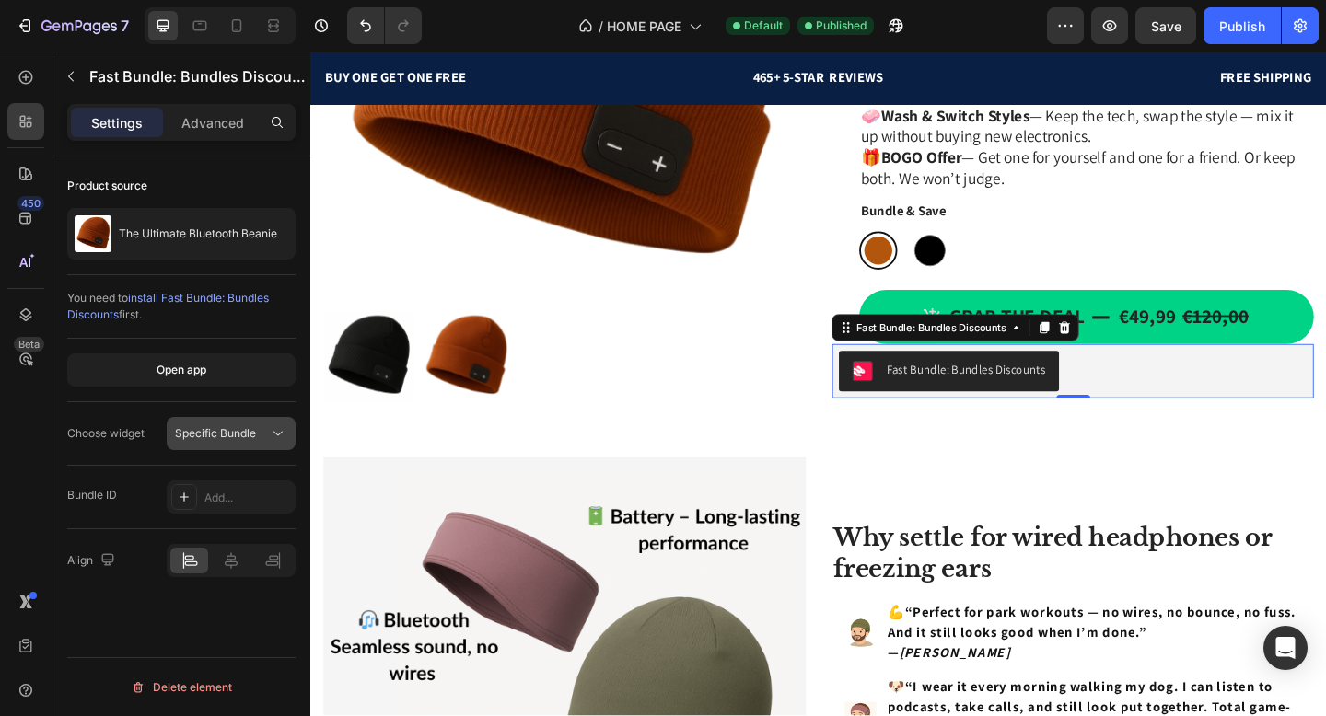
click at [229, 447] on button "Specific Bundle" at bounding box center [231, 433] width 129 height 33
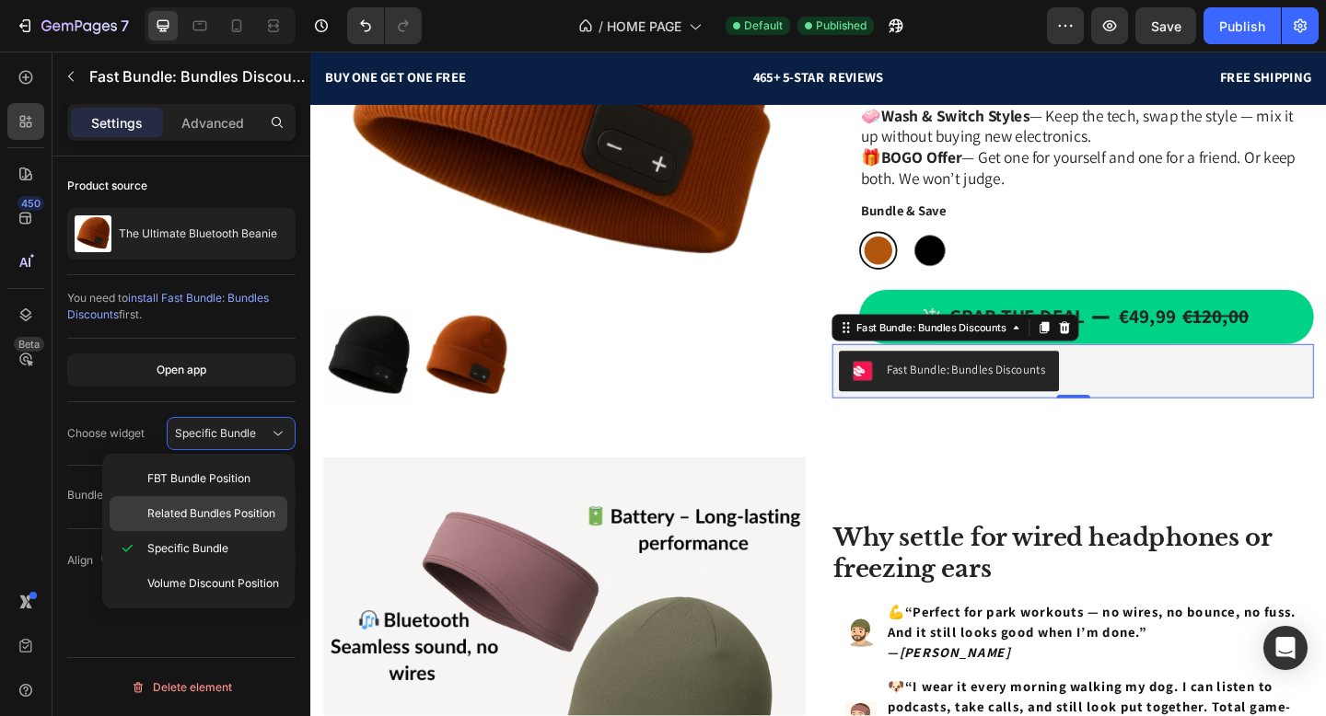
click at [221, 518] on span "Related Bundles Position" at bounding box center [211, 514] width 128 height 17
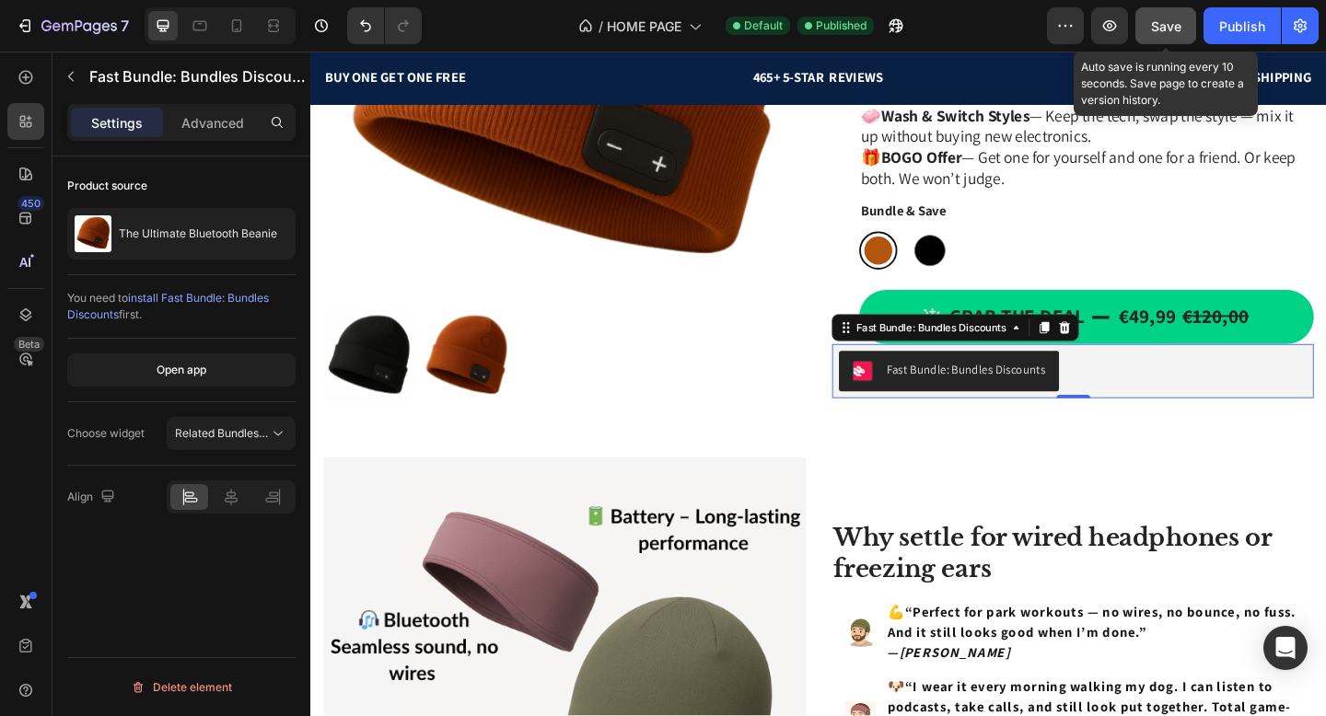
click at [1164, 34] on div "Save" at bounding box center [1166, 26] width 30 height 19
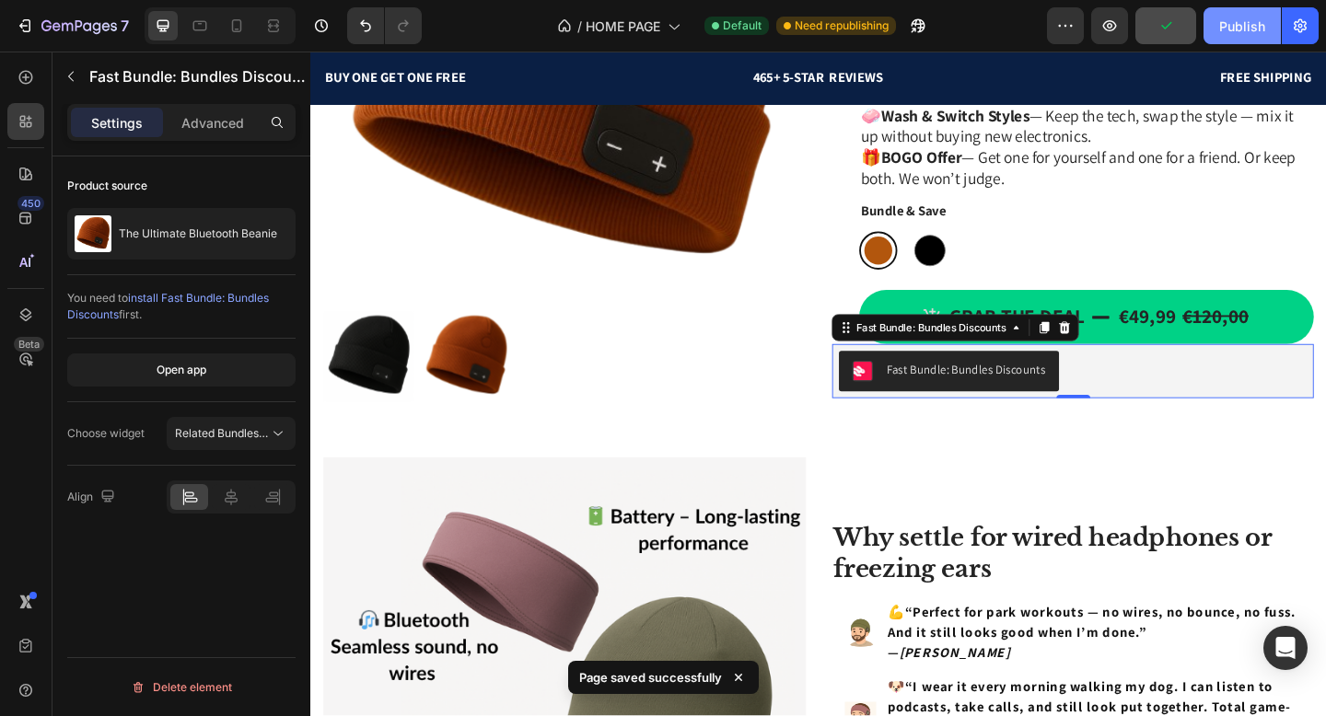
click at [1237, 37] on button "Publish" at bounding box center [1242, 25] width 77 height 37
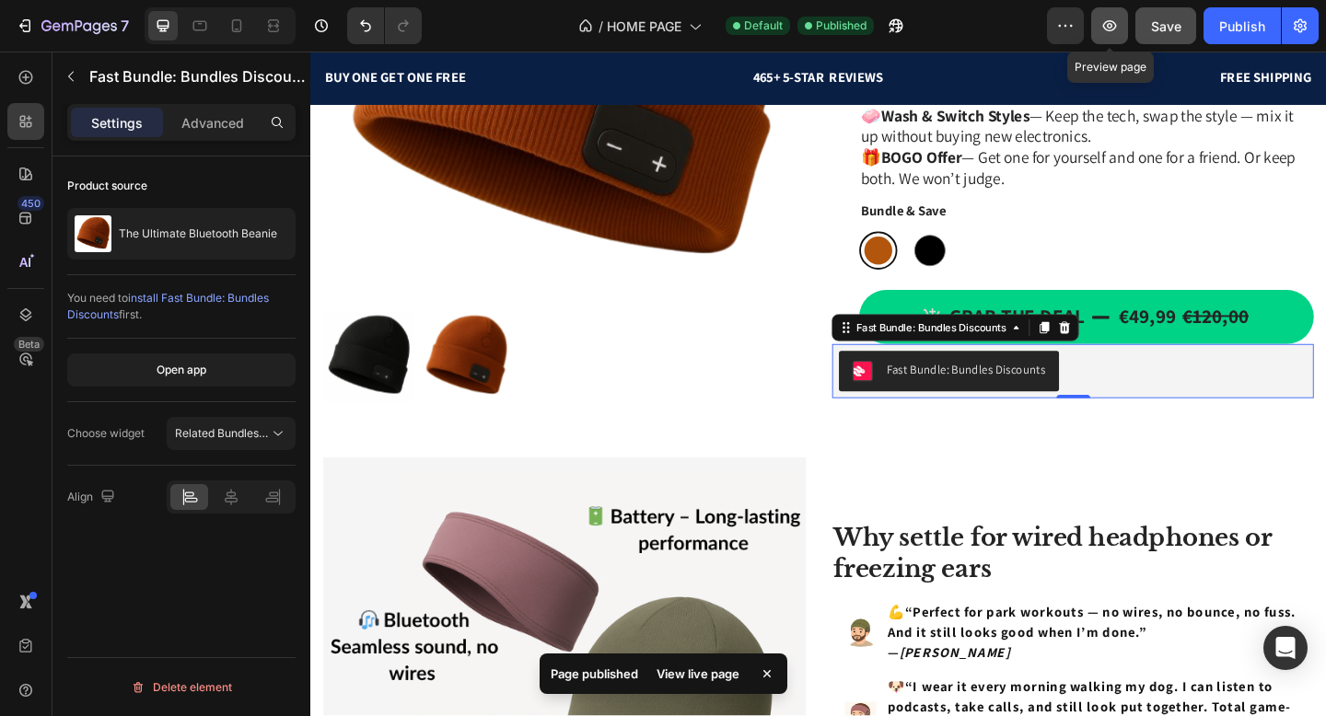
click at [1116, 36] on button "button" at bounding box center [1109, 25] width 37 height 37
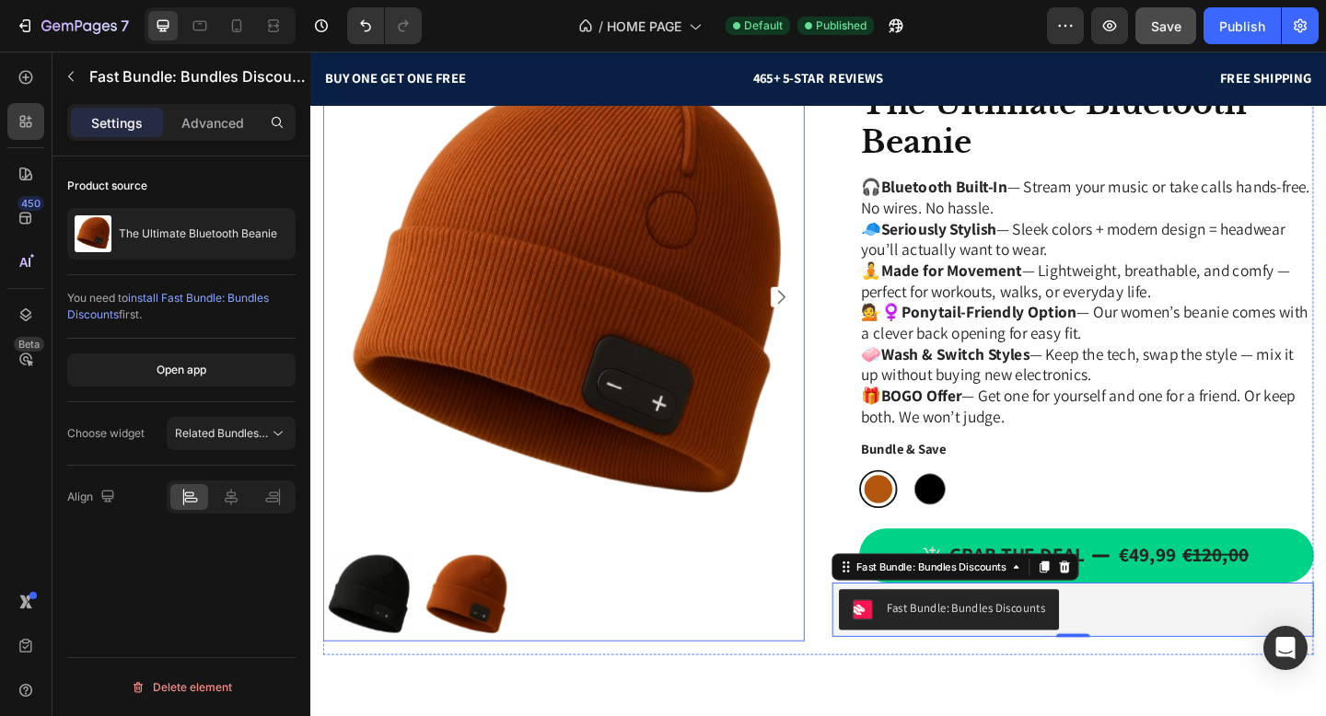
scroll to position [227, 0]
